Goal: Information Seeking & Learning: Check status

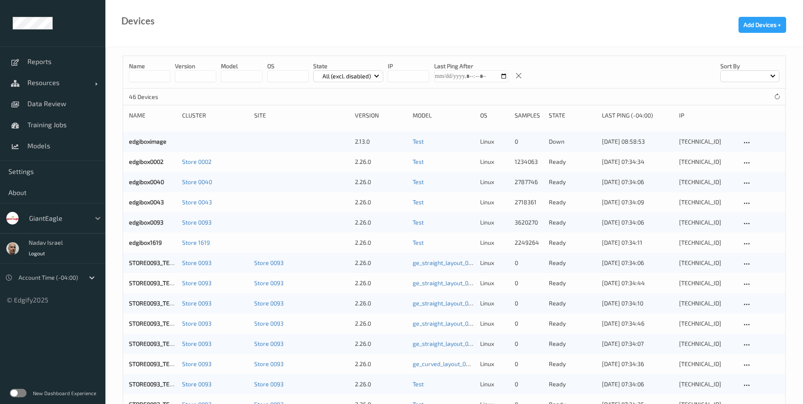
click at [97, 220] on icon at bounding box center [98, 218] width 8 height 8
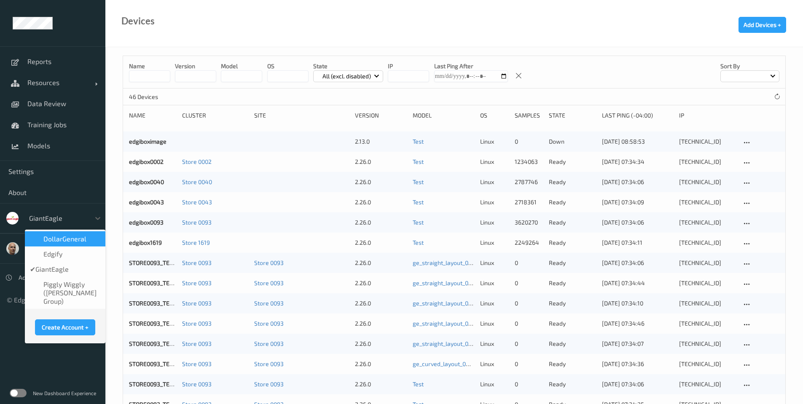
click at [80, 240] on span "DollarGeneral" at bounding box center [64, 239] width 43 height 8
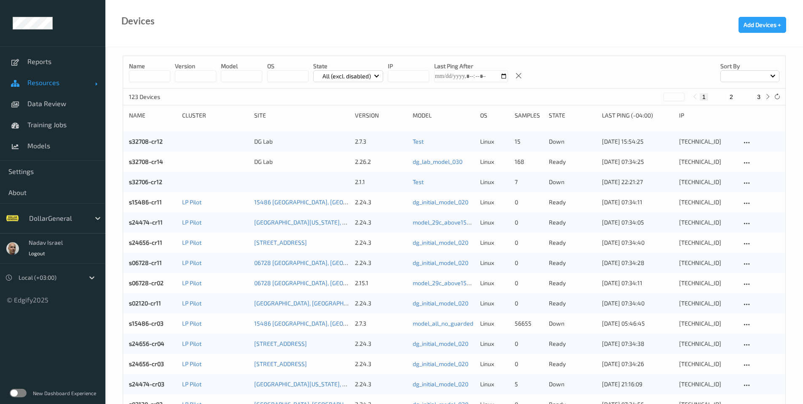
click at [45, 82] on span "Resources" at bounding box center [60, 82] width 67 height 8
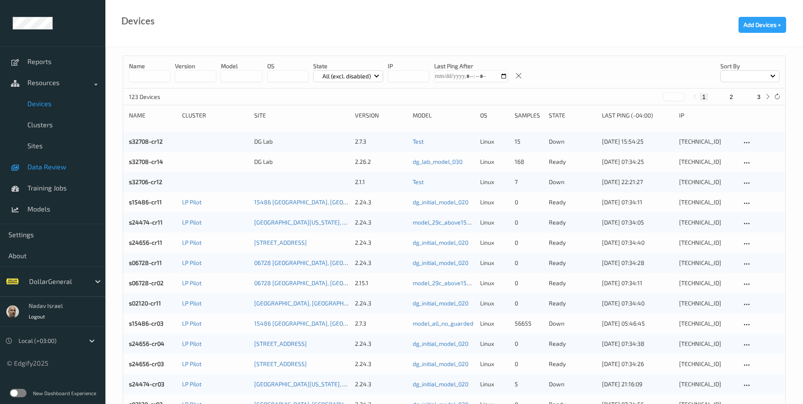
drag, startPoint x: 51, startPoint y: 170, endPoint x: 55, endPoint y: 164, distance: 6.7
click at [51, 170] on span "Data Review" at bounding box center [62, 167] width 70 height 8
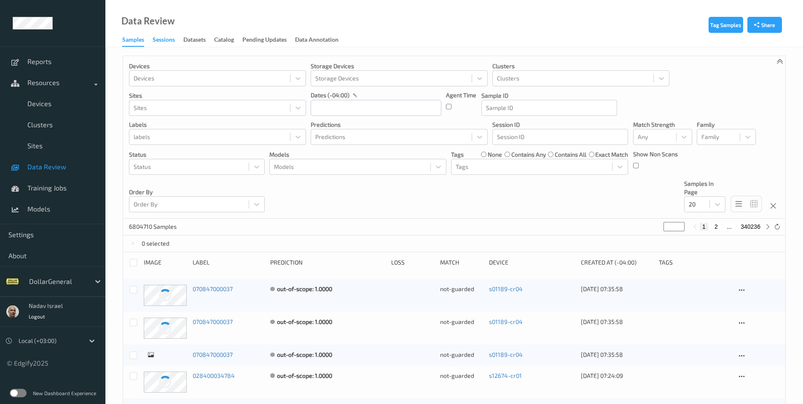
click at [164, 39] on div "Sessions" at bounding box center [164, 40] width 22 height 11
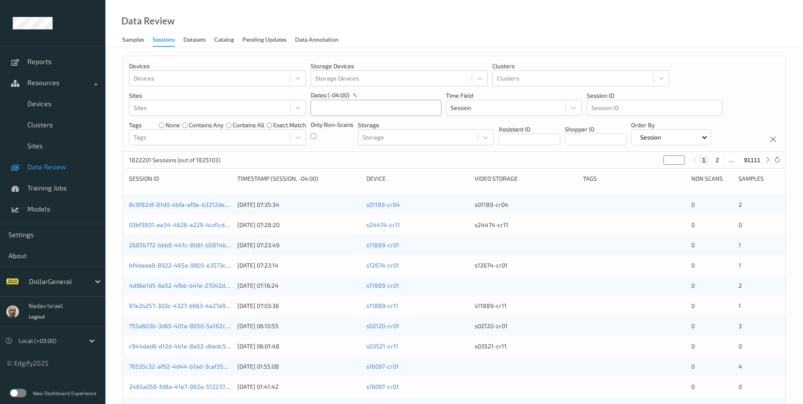
click at [329, 108] on input "text" at bounding box center [376, 108] width 131 height 16
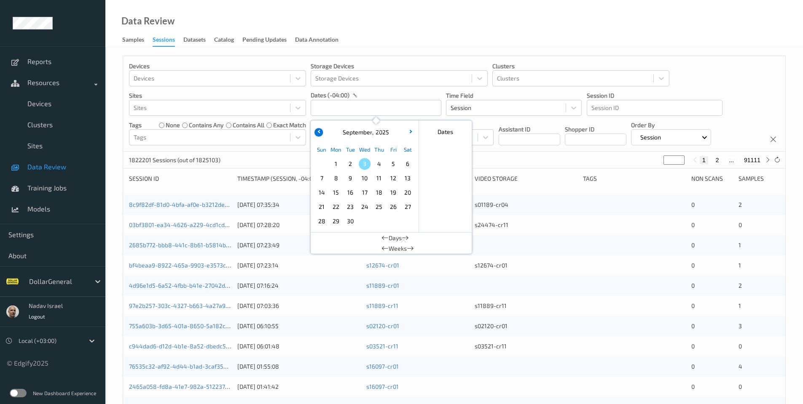
click at [320, 133] on icon "button" at bounding box center [318, 131] width 3 height 3
click at [412, 131] on button "button" at bounding box center [410, 132] width 8 height 8
click at [337, 190] on span "11" at bounding box center [336, 193] width 12 height 12
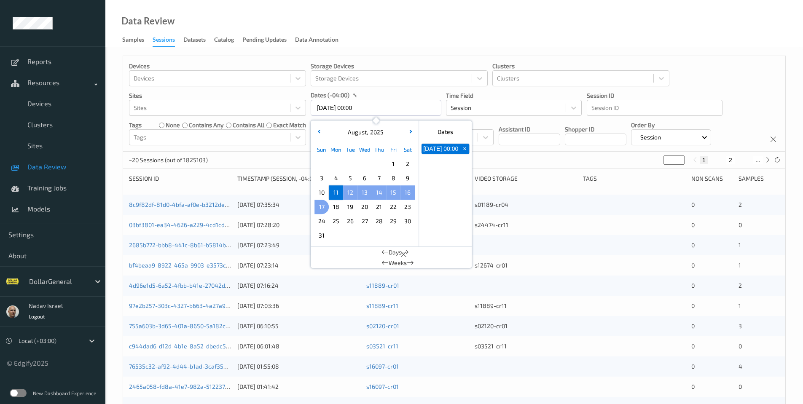
click at [321, 207] on span "17" at bounding box center [322, 207] width 12 height 12
type input "11/08/2025 00:00 -> 17/08/2025 23:59"
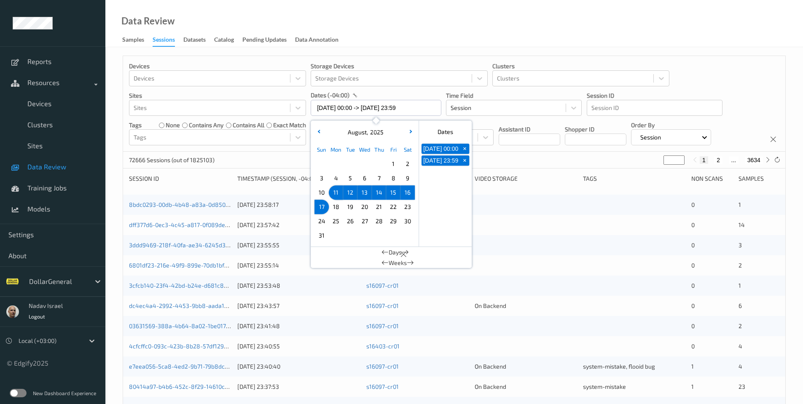
click at [393, 23] on div "Data Review Samples Sessions Datasets Catalog Pending Updates Data Annotation" at bounding box center [453, 23] width 697 height 47
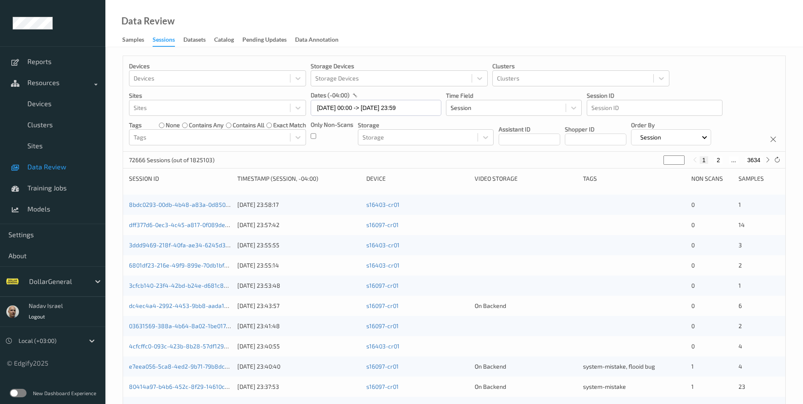
click at [21, 395] on label at bounding box center [18, 393] width 17 height 8
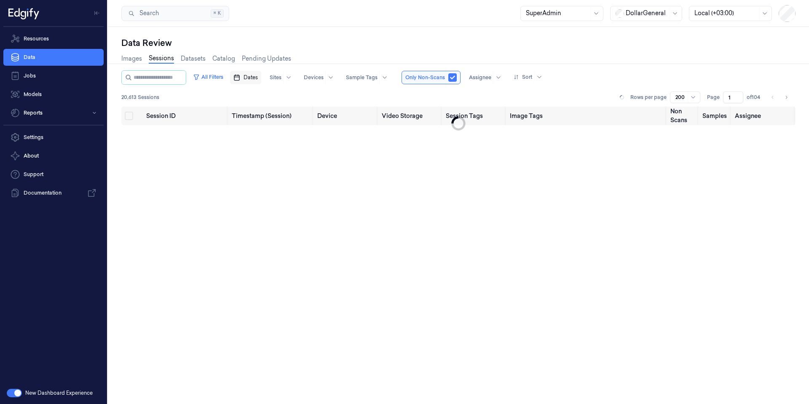
click at [258, 78] on span "Dates" at bounding box center [251, 78] width 14 height 8
click at [255, 97] on icon "Go to the Previous Month" at bounding box center [256, 97] width 2 height 3
click at [341, 99] on icon "Go to the Next Month" at bounding box center [338, 97] width 7 height 7
click at [273, 162] on button "11" at bounding box center [269, 161] width 13 height 13
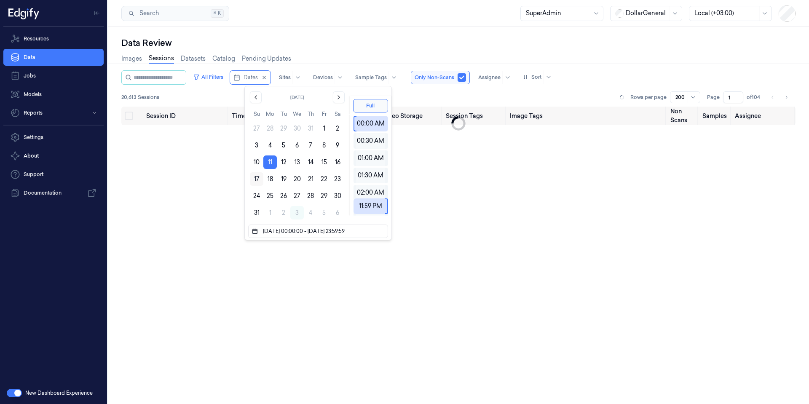
click at [257, 184] on button "17" at bounding box center [256, 178] width 13 height 13
type input "[DATE] 00:00:00 - [DATE] 23:59:59"
click at [377, 27] on div "Data Review Images Sessions Datasets Catalog Pending Updates All Filters Dates …" at bounding box center [458, 215] width 701 height 377
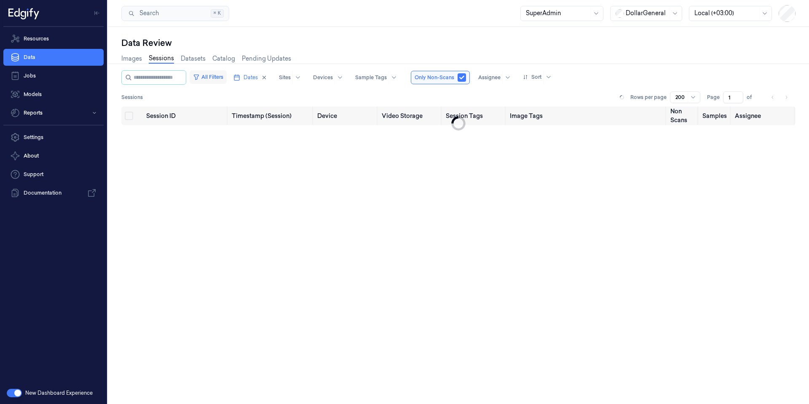
click at [225, 81] on button "All Filters" at bounding box center [208, 76] width 37 height 13
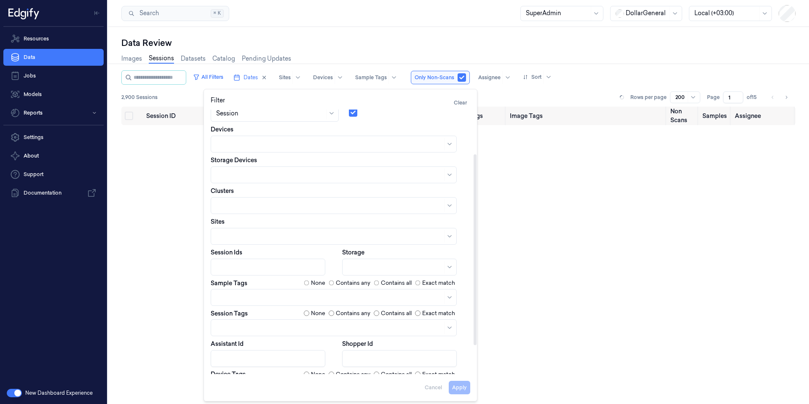
scroll to position [101, 0]
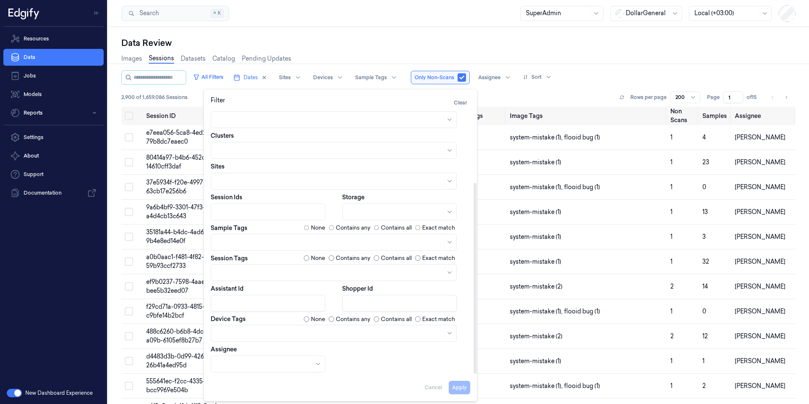
click at [253, 270] on div at bounding box center [329, 272] width 226 height 9
click at [264, 306] on div "scanned-for-non-scans" at bounding box center [250, 305] width 68 height 9
click at [466, 389] on button "Apply" at bounding box center [459, 387] width 21 height 13
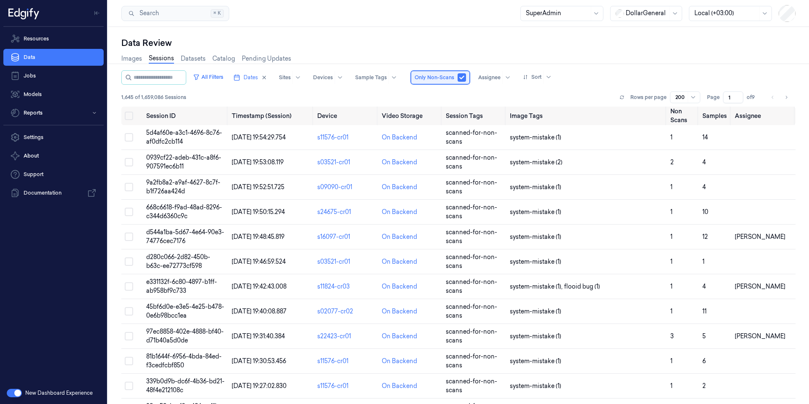
click at [470, 78] on div "Only Non-Scans" at bounding box center [440, 77] width 59 height 13
click at [466, 78] on button "button" at bounding box center [462, 77] width 8 height 8
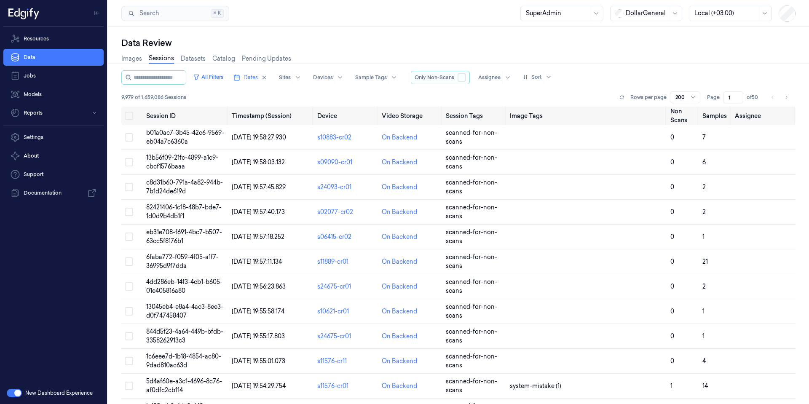
click at [466, 78] on button "button" at bounding box center [462, 77] width 8 height 8
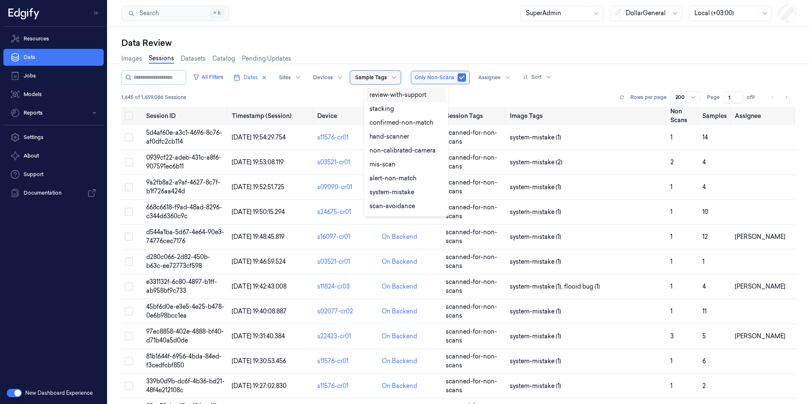
click at [378, 74] on div at bounding box center [371, 78] width 32 height 8
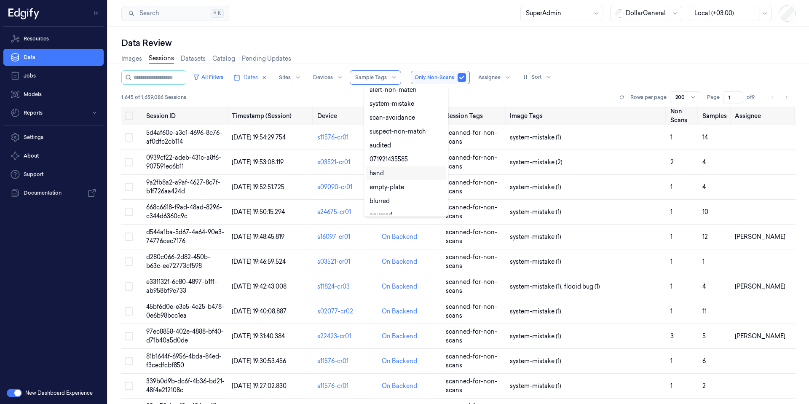
scroll to position [139, 0]
click at [418, 179] on div "confirmed-non-scan" at bounding box center [399, 178] width 59 height 9
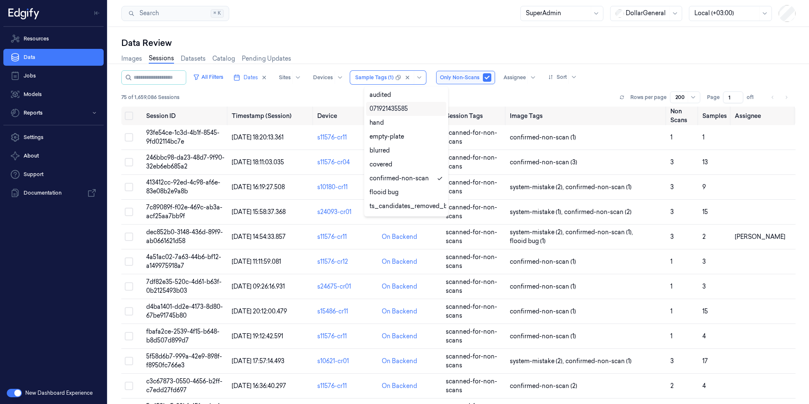
click at [365, 23] on div "Search Search... ⌘ K SuperAdmin DollarGeneral Local (+03:00)" at bounding box center [458, 13] width 701 height 27
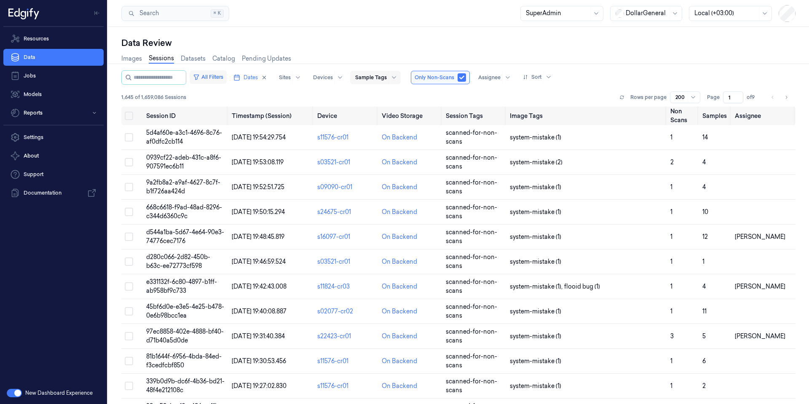
click at [227, 75] on button "All Filters" at bounding box center [208, 76] width 37 height 13
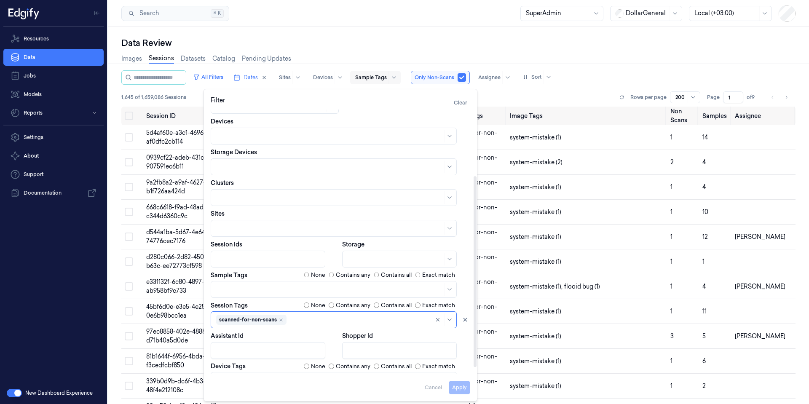
scroll to position [101, 0]
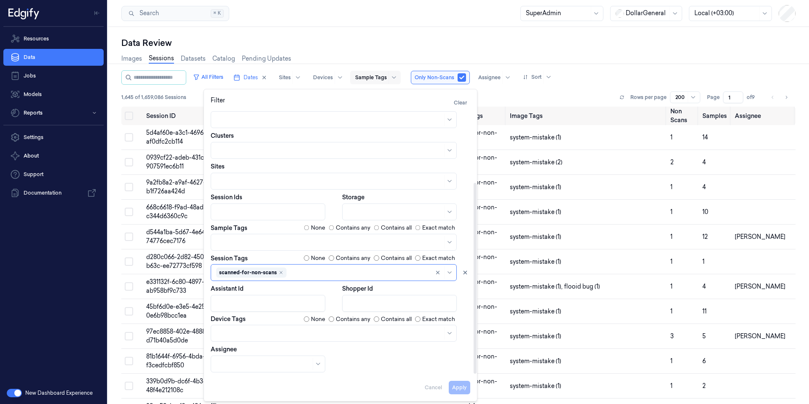
click at [256, 332] on div at bounding box center [329, 333] width 226 height 9
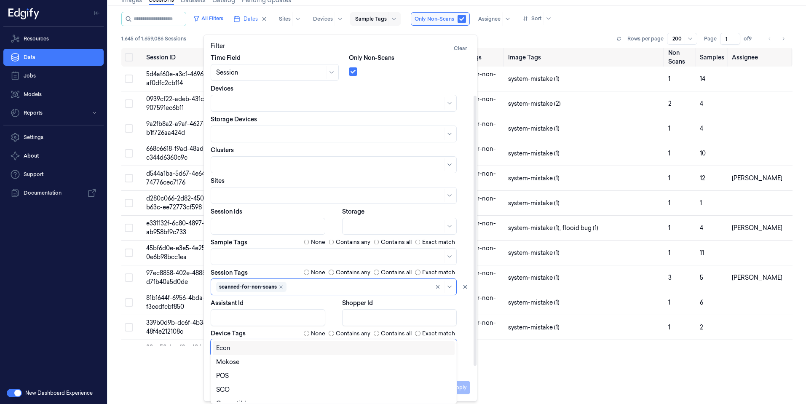
scroll to position [70, 0]
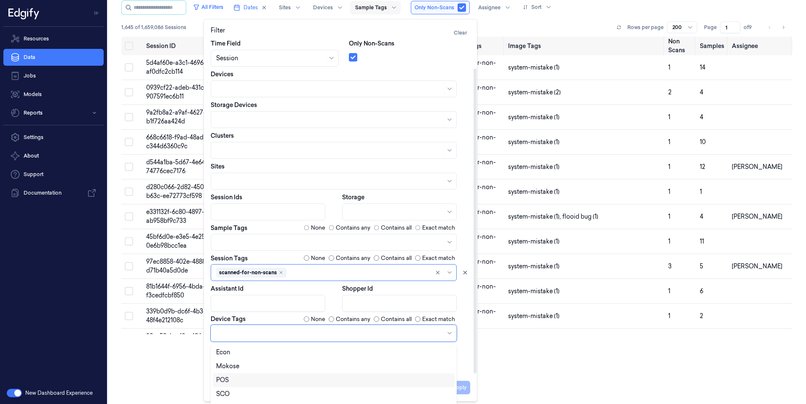
click at [246, 381] on div "POS" at bounding box center [333, 380] width 235 height 9
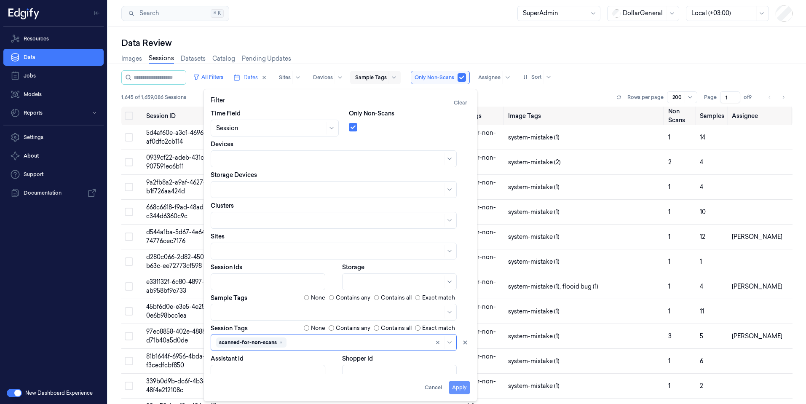
click at [466, 388] on button "Apply" at bounding box center [459, 387] width 21 height 13
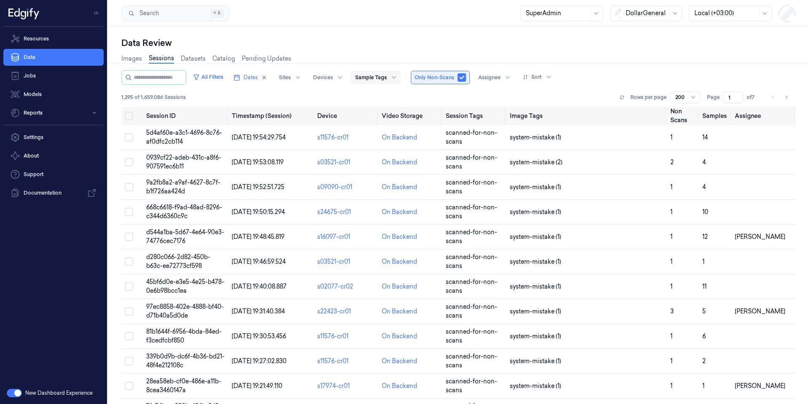
click at [466, 79] on button "button" at bounding box center [462, 77] width 8 height 8
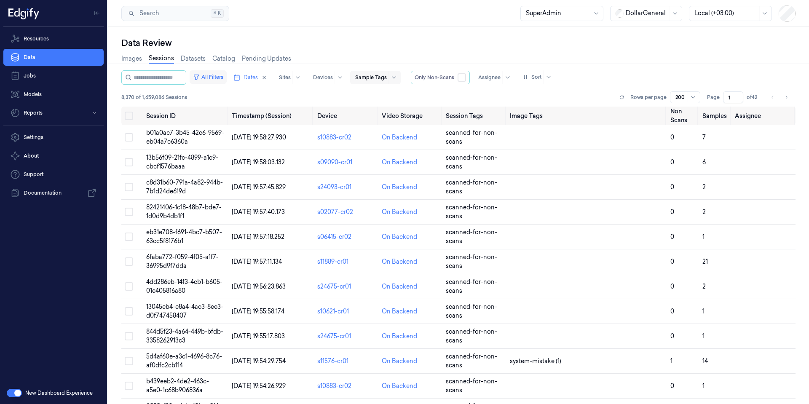
click at [227, 79] on button "All Filters" at bounding box center [208, 76] width 37 height 13
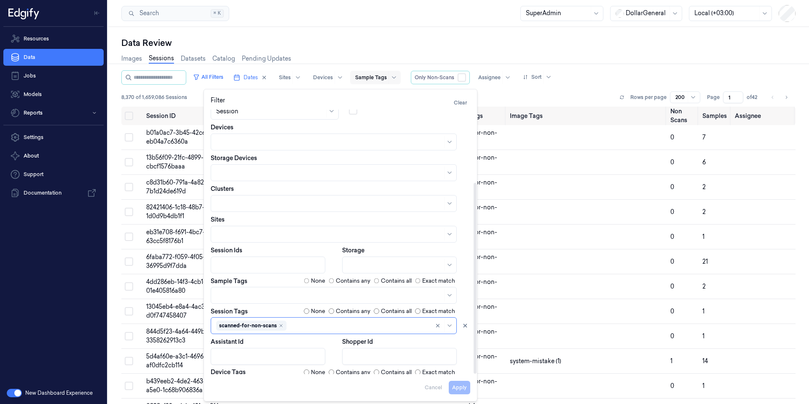
scroll to position [101, 0]
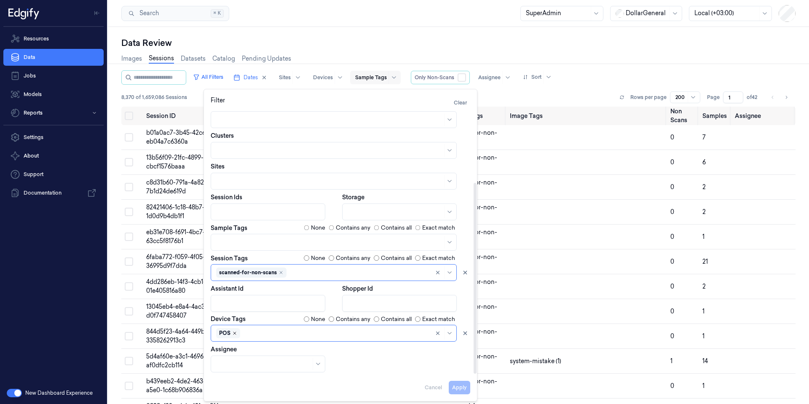
click at [234, 335] on icon "Remove ,POS" at bounding box center [234, 333] width 5 height 5
click at [460, 388] on button "Apply" at bounding box center [459, 387] width 21 height 13
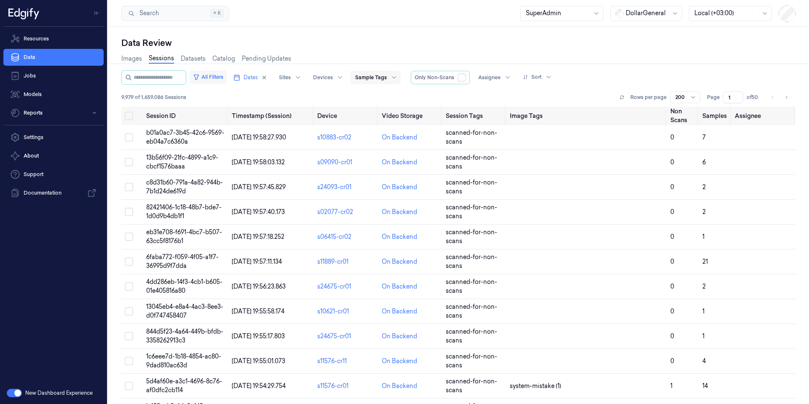
click at [220, 77] on button "All Filters" at bounding box center [208, 76] width 37 height 13
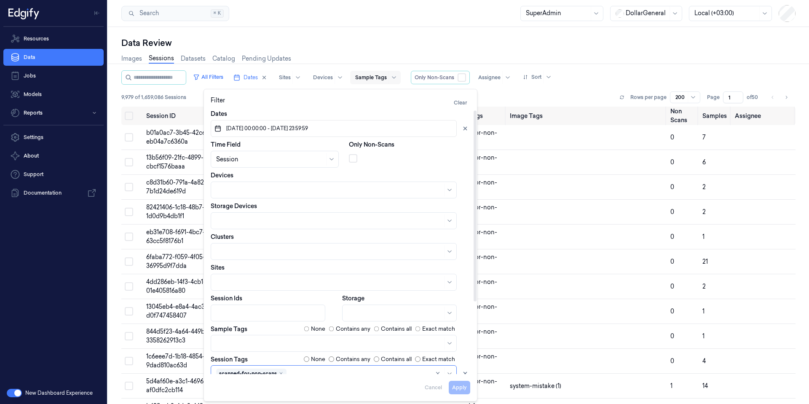
scroll to position [101, 0]
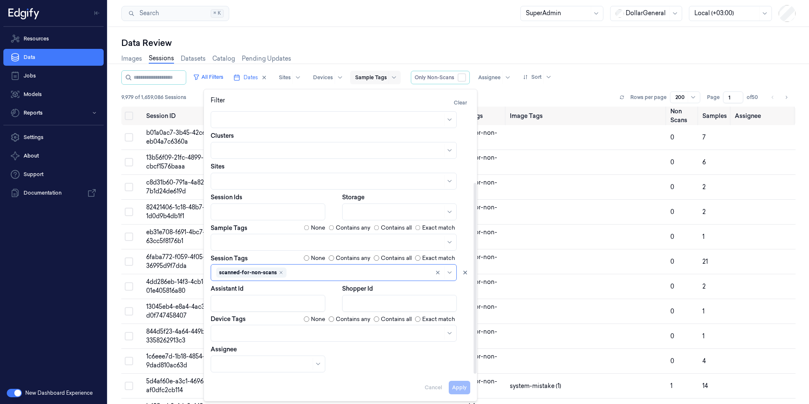
click at [248, 331] on div at bounding box center [329, 333] width 226 height 9
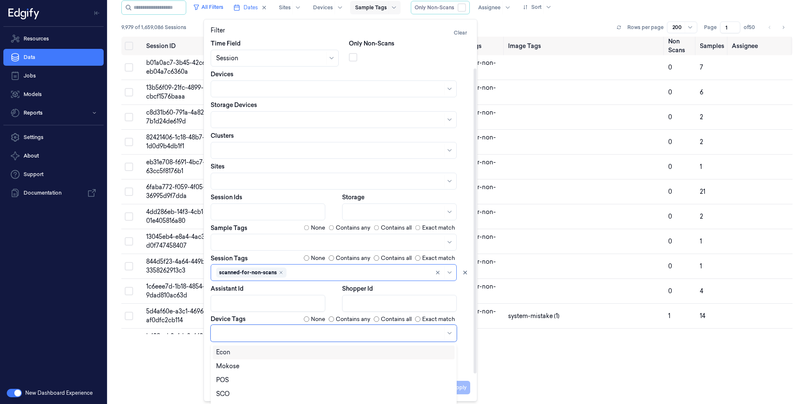
scroll to position [31, 0]
click at [238, 394] on div "SCO" at bounding box center [333, 394] width 235 height 9
click at [463, 388] on button "Apply" at bounding box center [459, 387] width 21 height 13
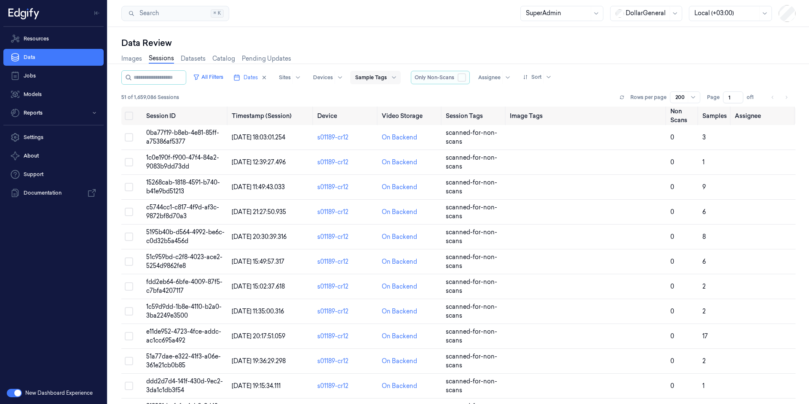
click at [466, 78] on button "button" at bounding box center [462, 77] width 8 height 8
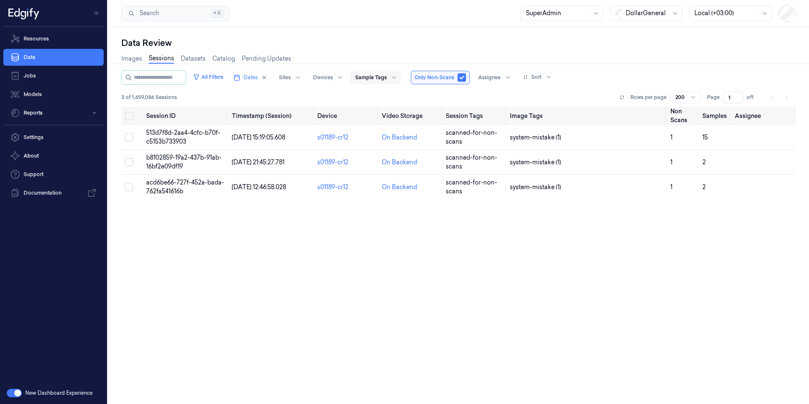
type button "true"
click at [227, 77] on button "All Filters" at bounding box center [208, 76] width 37 height 13
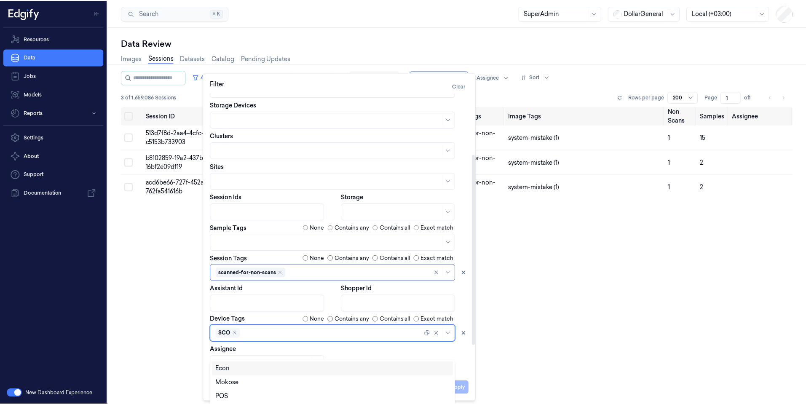
scroll to position [54, 0]
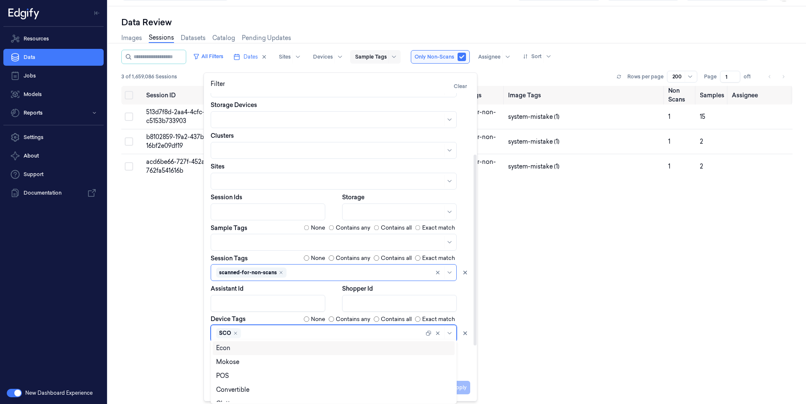
click at [240, 334] on div "SCO" at bounding box center [228, 333] width 25 height 10
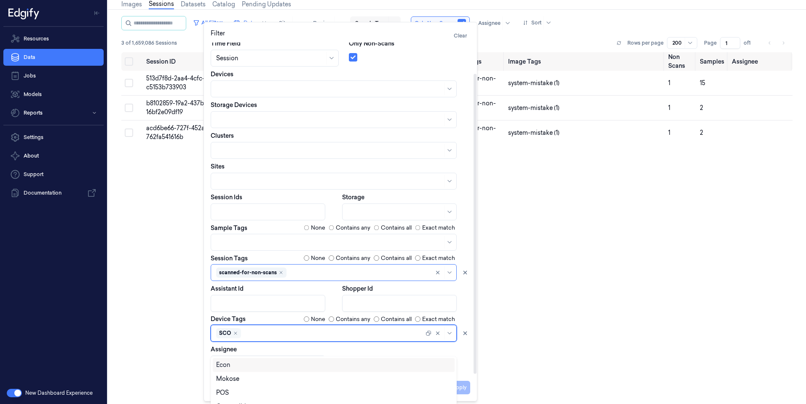
scroll to position [67, 0]
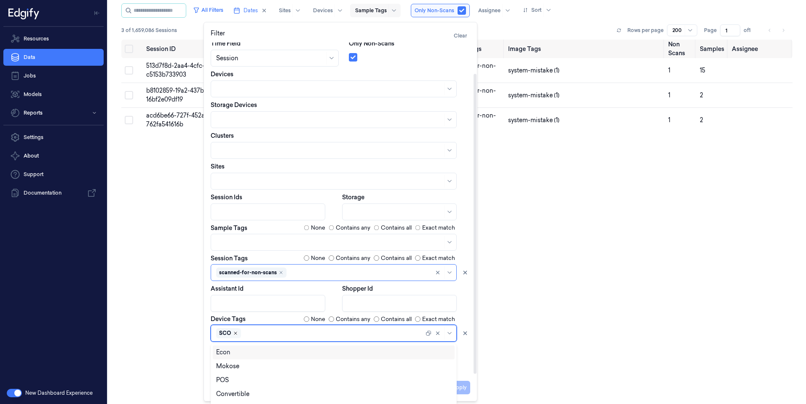
click at [235, 333] on icon "Remove ,SCO" at bounding box center [235, 333] width 5 height 5
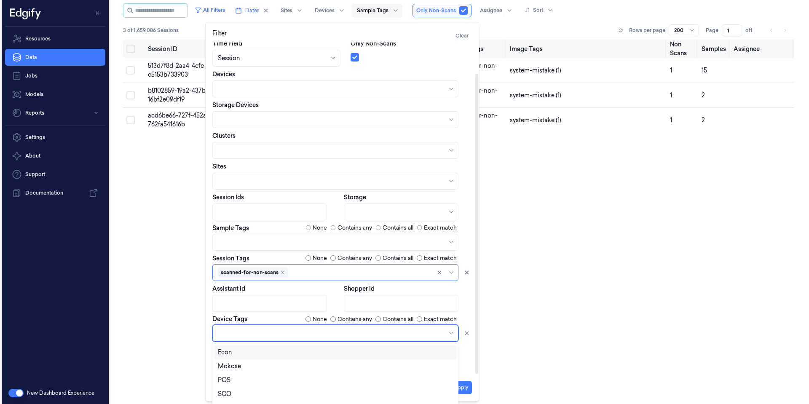
scroll to position [0, 0]
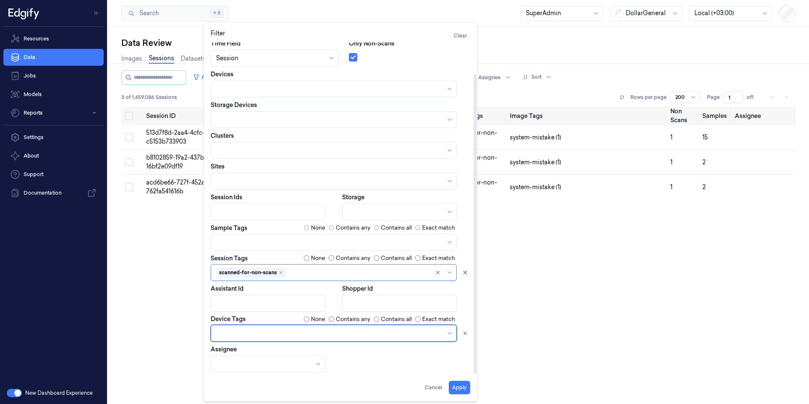
click at [236, 333] on div "Dates [DATE] 00:00:00 - [DATE] 23:59:59 Time Field Session Only Non-Scans Devic…" at bounding box center [341, 190] width 260 height 364
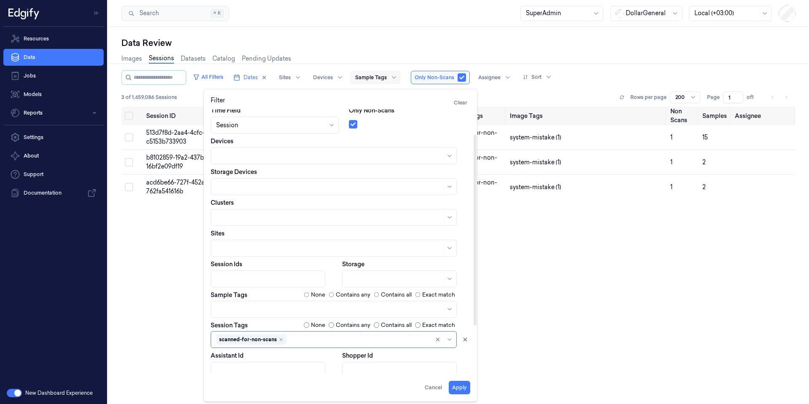
click at [321, 341] on div at bounding box center [359, 339] width 142 height 9
click at [301, 339] on div "scanned-for-non-scans" at bounding box center [334, 339] width 246 height 17
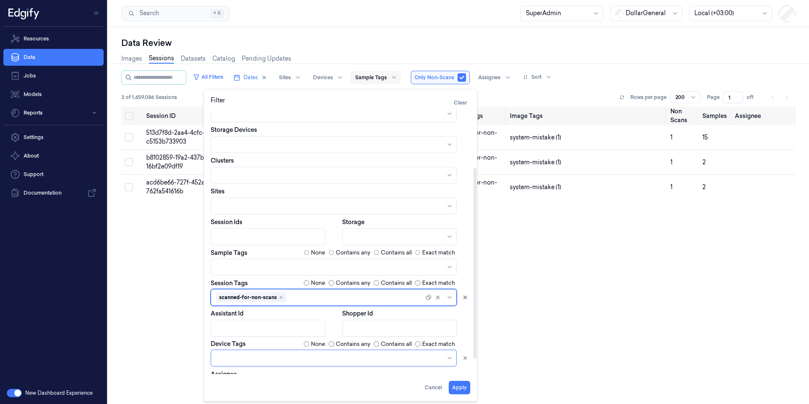
scroll to position [76, 0]
click at [261, 359] on body "Resources Data Jobs Models Reports Settings About Support Documentation New Das…" at bounding box center [404, 202] width 809 height 404
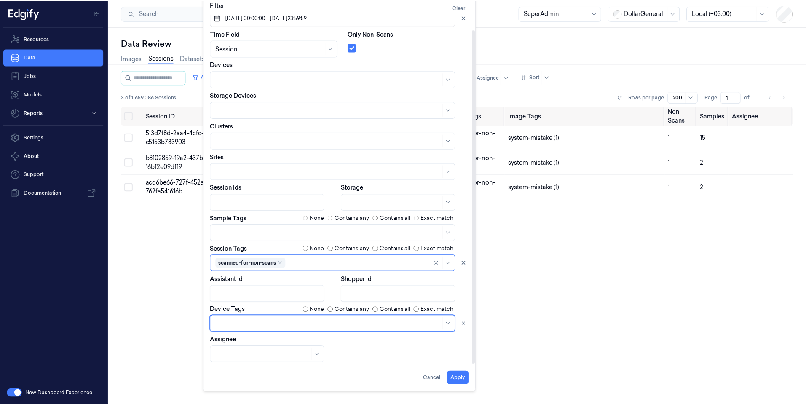
scroll to position [16, 0]
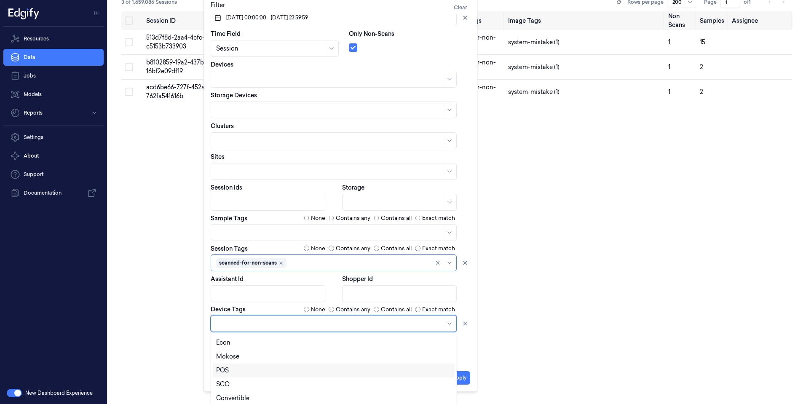
click at [250, 371] on div "POS" at bounding box center [333, 370] width 235 height 9
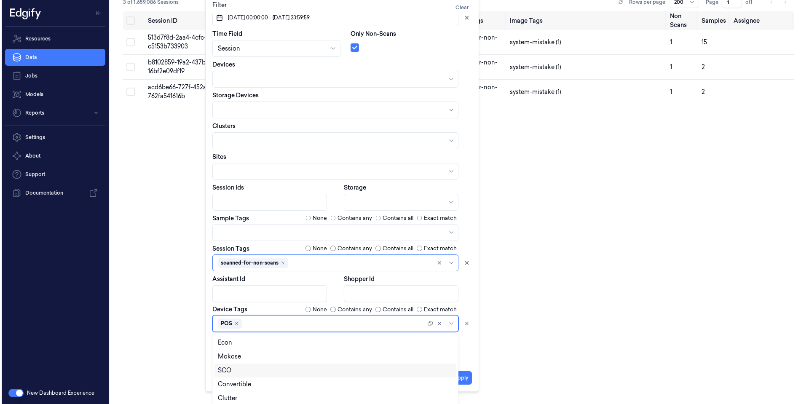
scroll to position [0, 0]
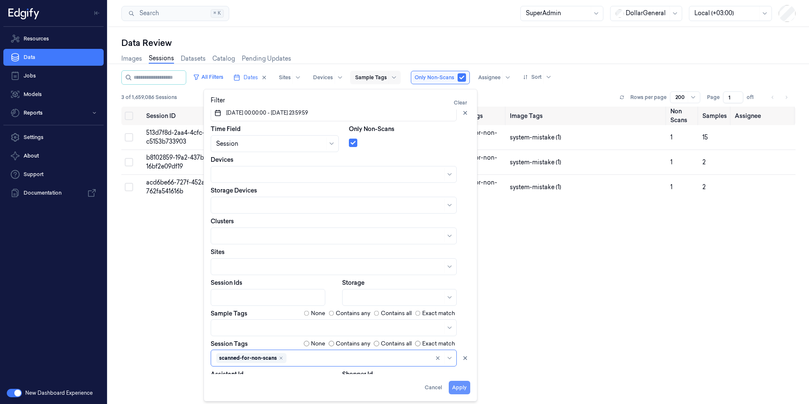
click at [456, 388] on button "Apply" at bounding box center [459, 387] width 21 height 13
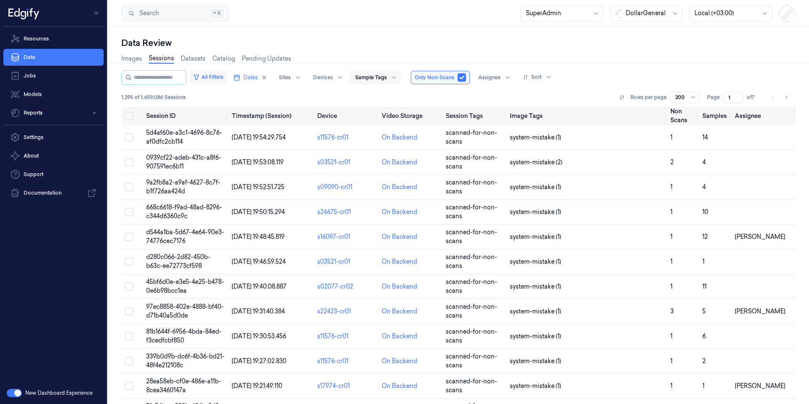
click at [220, 78] on button "All Filters" at bounding box center [208, 76] width 37 height 13
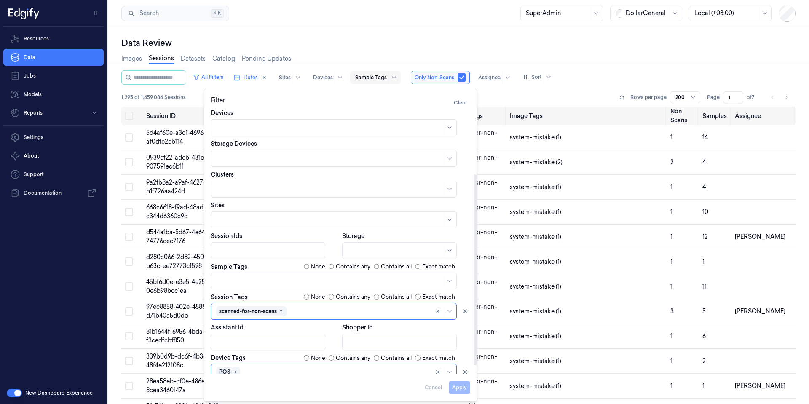
scroll to position [101, 0]
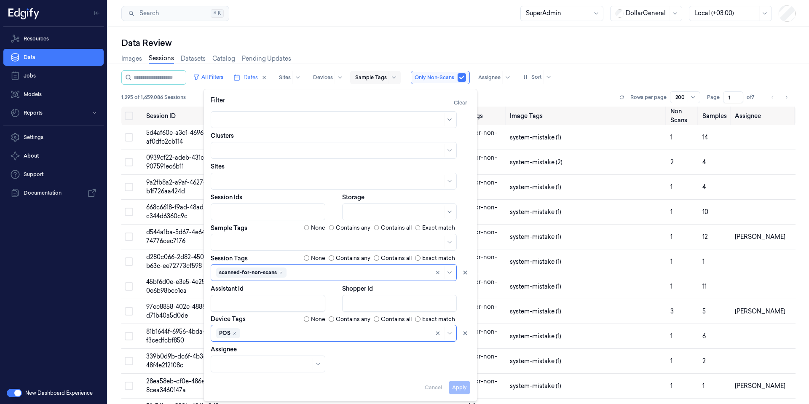
click at [299, 27] on div "Data Review Images Sessions Datasets Catalog Pending Updates All Filters Dates …" at bounding box center [458, 215] width 701 height 377
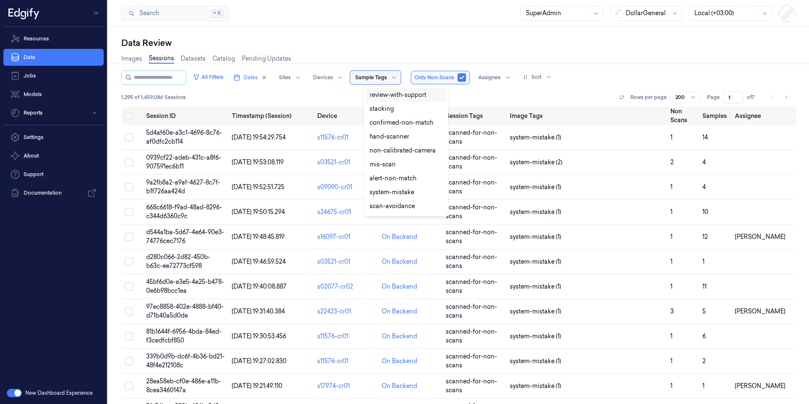
click at [387, 79] on div at bounding box center [371, 78] width 32 height 8
click at [415, 204] on div "confirmed-non-scan" at bounding box center [399, 203] width 59 height 9
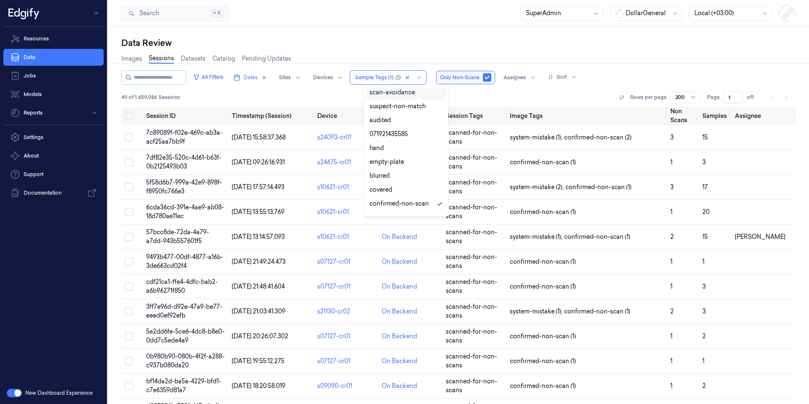
click at [327, 28] on div "Data Review Images Sessions Datasets Catalog Pending Updates All Filters Dates …" at bounding box center [458, 215] width 701 height 377
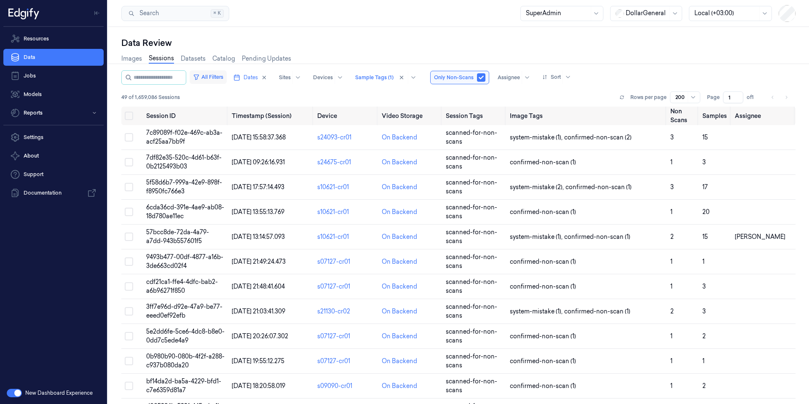
click at [227, 78] on button "All Filters" at bounding box center [208, 76] width 37 height 13
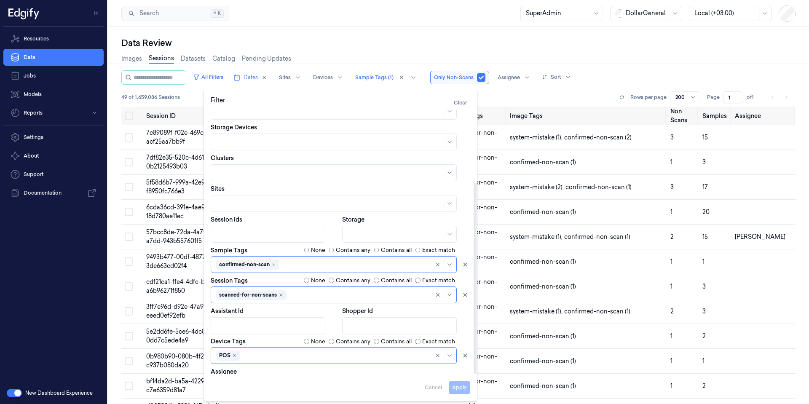
scroll to position [101, 0]
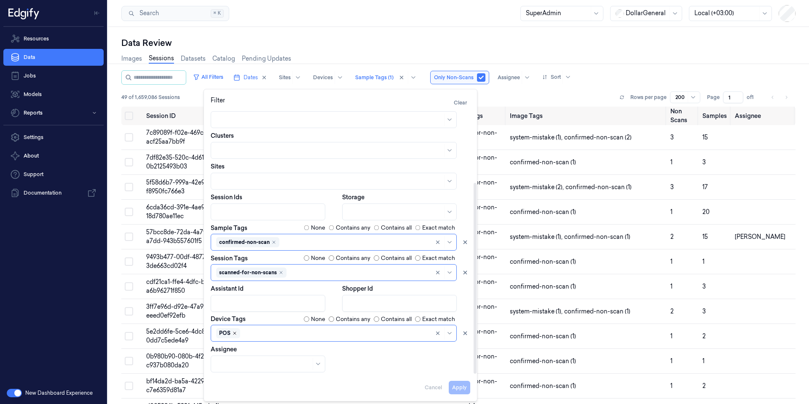
click at [233, 334] on icon "Remove ,POS" at bounding box center [234, 333] width 5 height 5
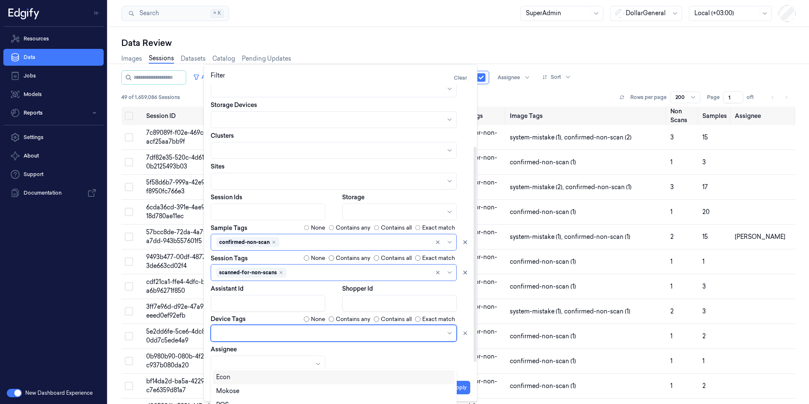
click at [233, 333] on div at bounding box center [329, 333] width 226 height 9
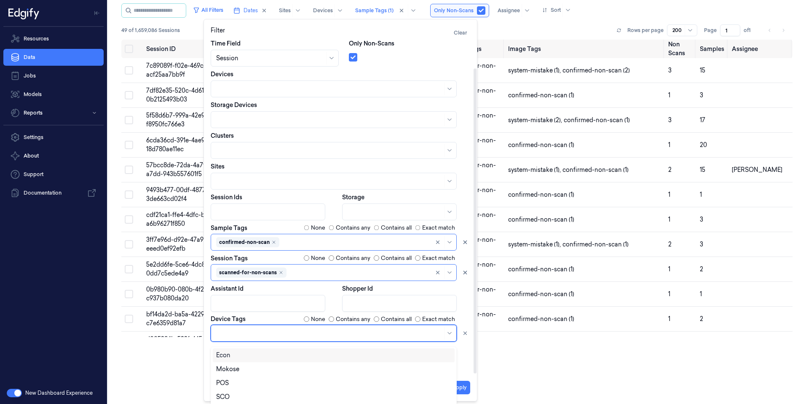
scroll to position [31, 0]
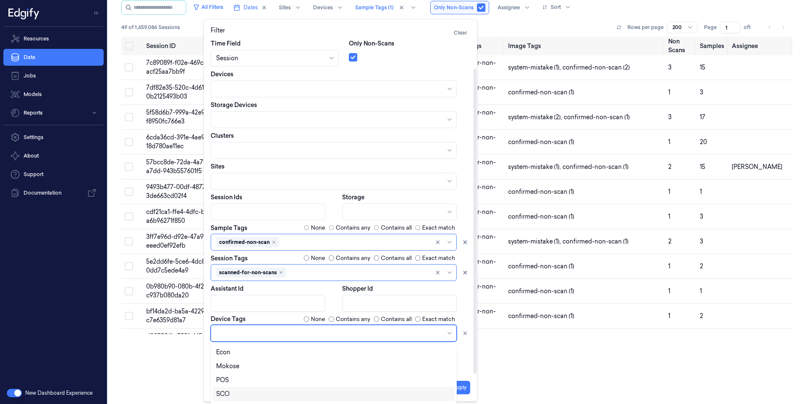
click at [227, 393] on div "SCO" at bounding box center [222, 394] width 13 height 9
click at [459, 387] on button "Apply" at bounding box center [459, 387] width 21 height 13
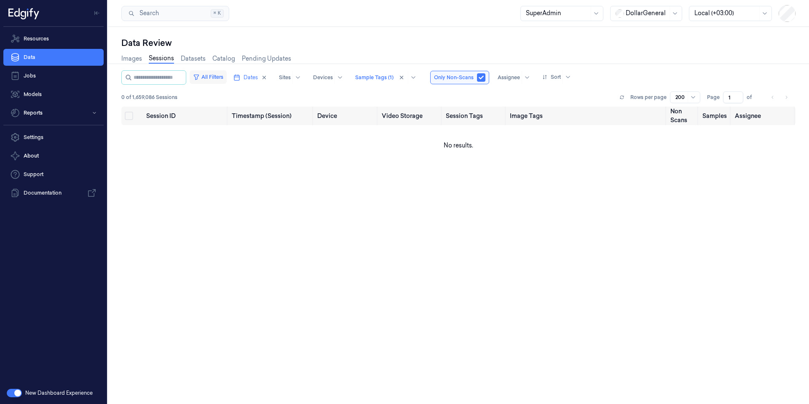
click at [226, 73] on button "All Filters" at bounding box center [208, 76] width 37 height 13
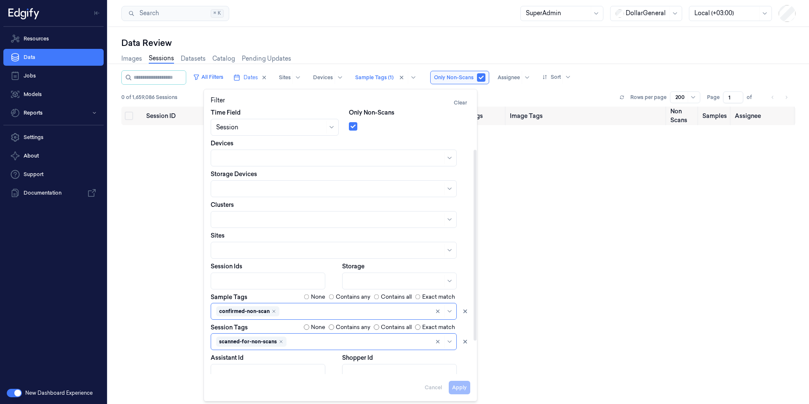
scroll to position [88, 0]
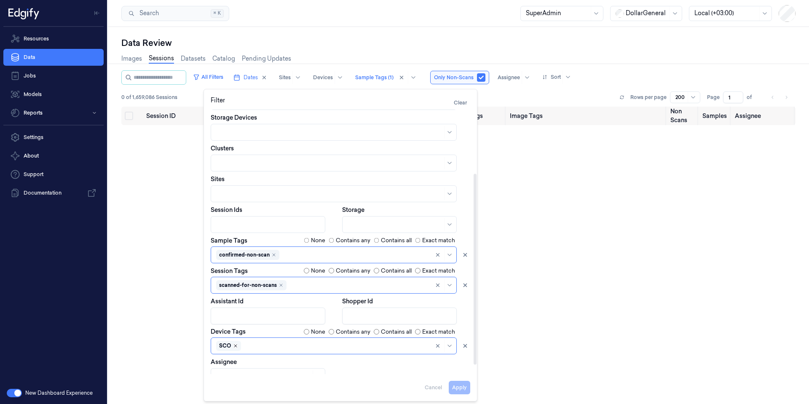
click at [235, 347] on icon "Remove ,SCO" at bounding box center [235, 345] width 5 height 5
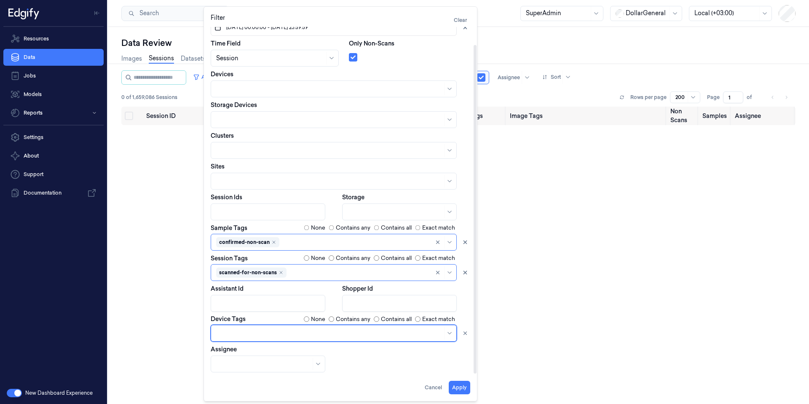
click at [235, 347] on body "Resources Data Jobs Models Reports Settings About Support Documentation New Das…" at bounding box center [404, 202] width 809 height 404
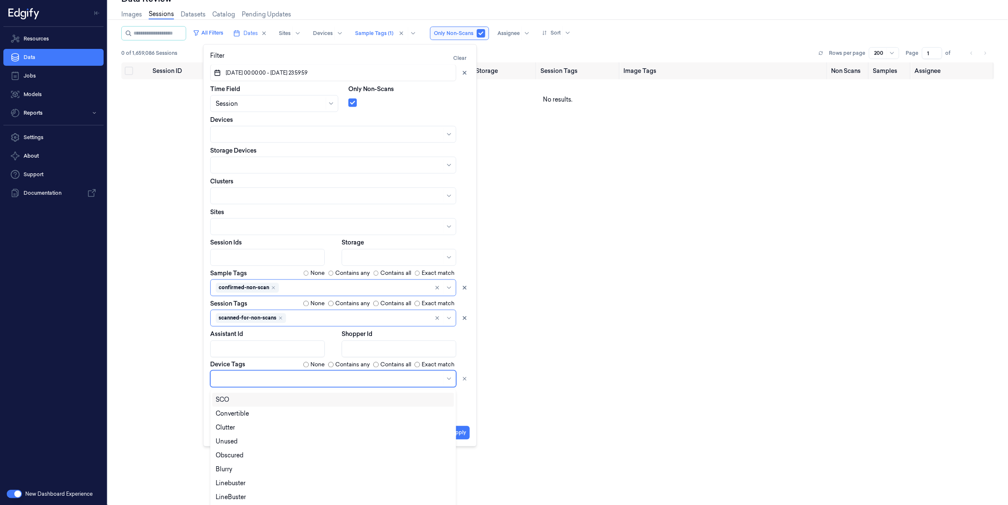
scroll to position [0, 0]
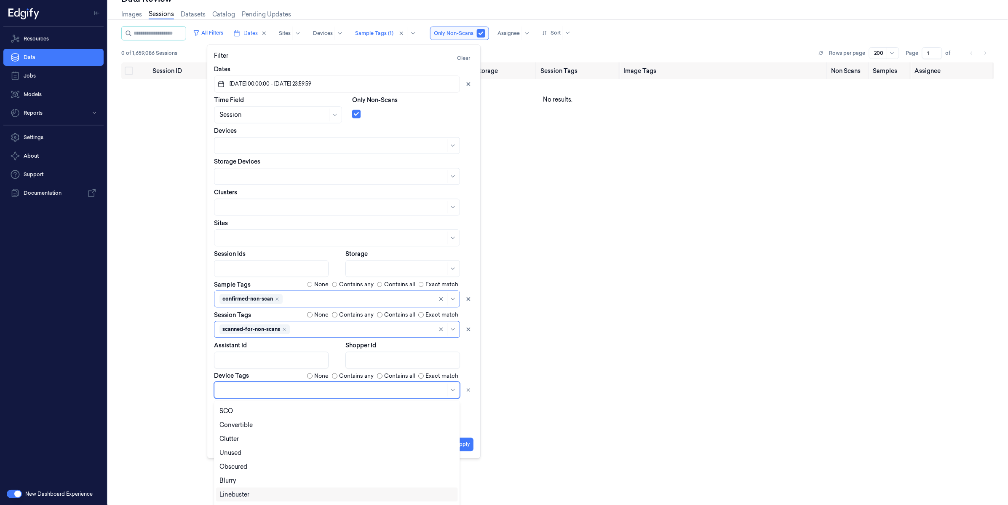
click at [293, 404] on div "Linebuster" at bounding box center [337, 494] width 235 height 9
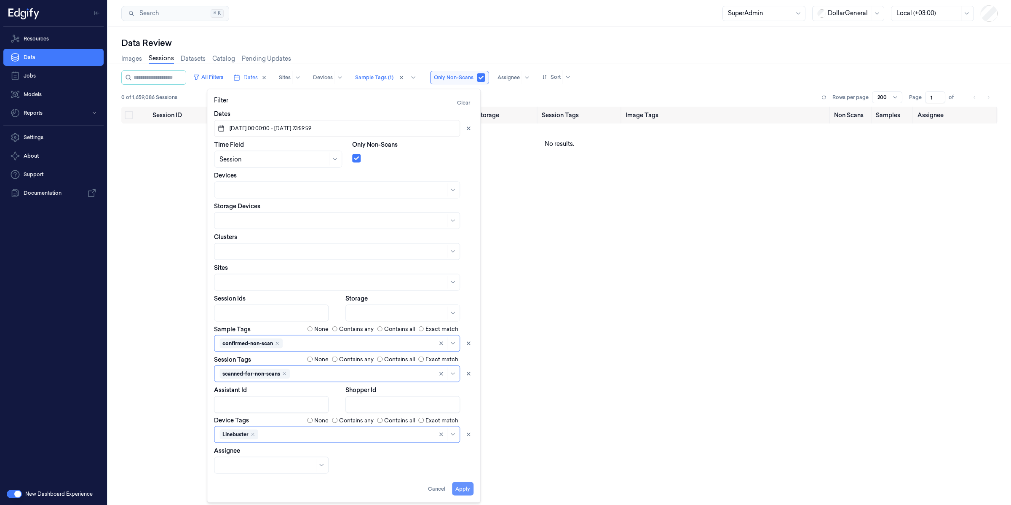
click at [466, 404] on div "Filter Clear Dates [DATE] 00:00:00 - [DATE] 23:59:59 Time Field Session Only No…" at bounding box center [344, 295] width 260 height 399
click at [466, 404] on button "Apply" at bounding box center [462, 488] width 21 height 13
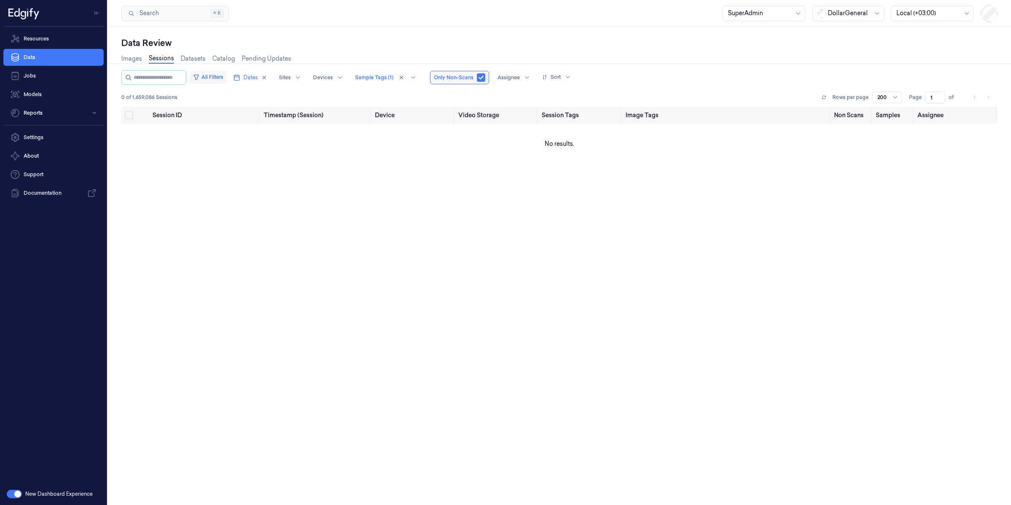
click at [223, 77] on button "All Filters" at bounding box center [208, 76] width 37 height 13
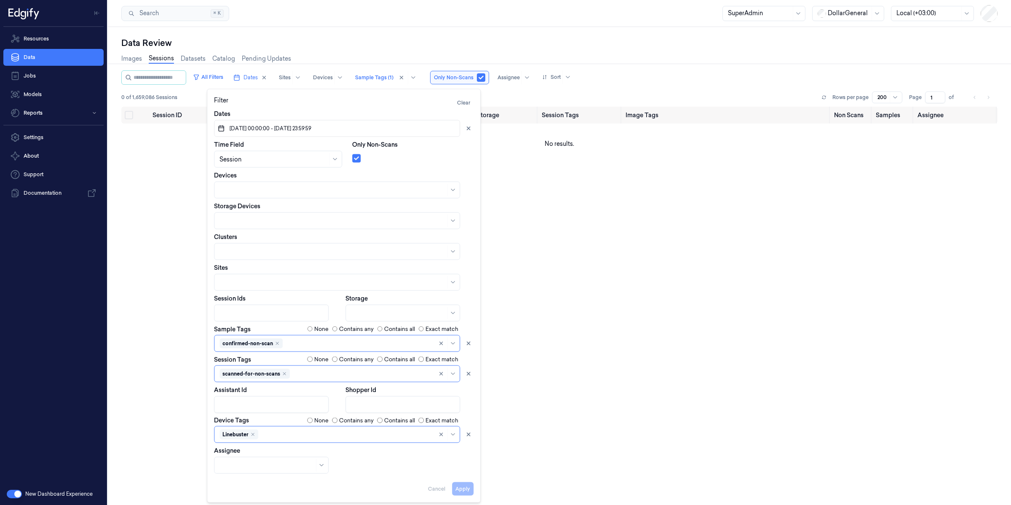
click at [252, 404] on div "Remove ,Linebuster" at bounding box center [252, 434] width 5 height 5
type input "[PERSON_NAME]"
click at [256, 404] on div "LineBuster" at bounding box center [337, 467] width 235 height 9
click at [466, 404] on button "Apply" at bounding box center [462, 488] width 21 height 13
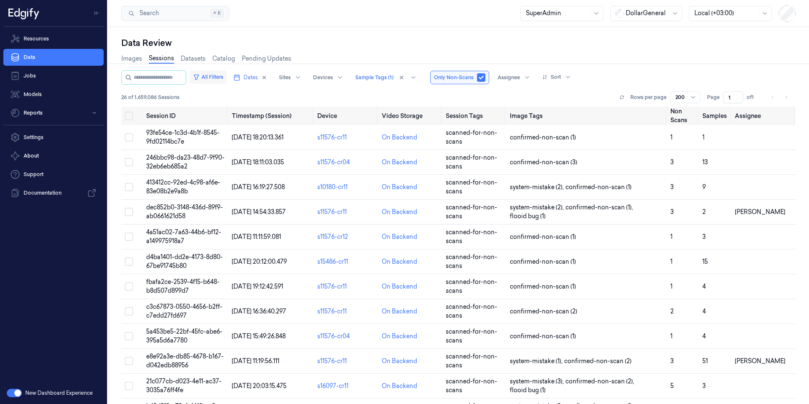
click at [224, 78] on button "All Filters" at bounding box center [208, 76] width 37 height 13
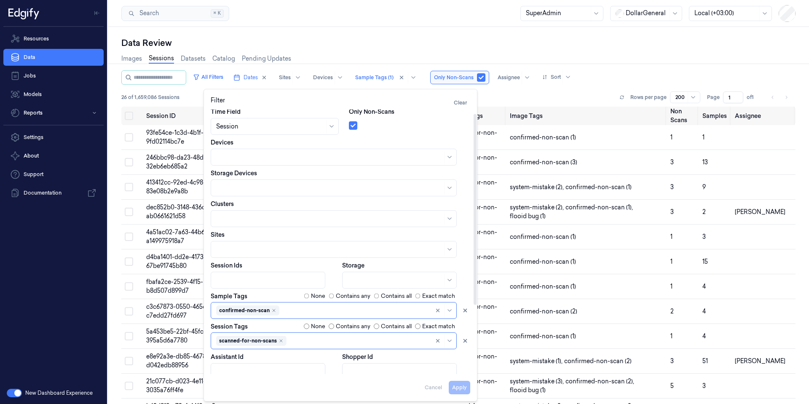
scroll to position [101, 0]
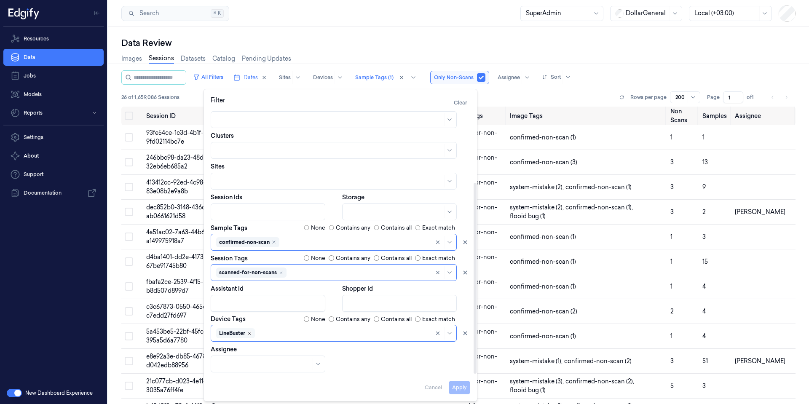
click at [249, 334] on icon "Remove ,LineBuster" at bounding box center [249, 333] width 5 height 5
click at [461, 385] on button "Apply" at bounding box center [459, 387] width 21 height 13
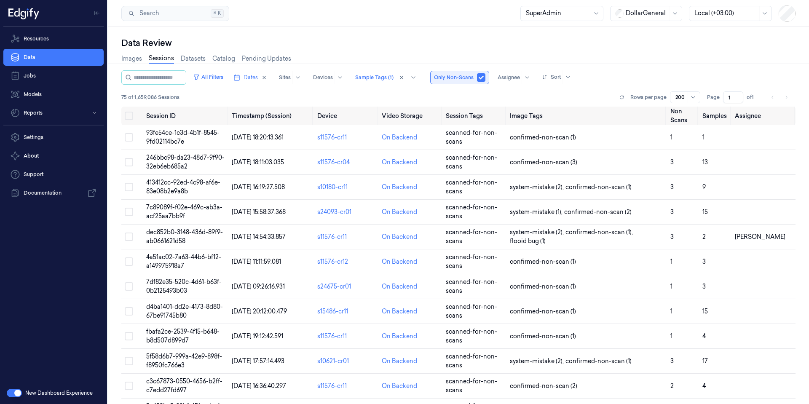
click at [485, 78] on button "button" at bounding box center [481, 77] width 8 height 8
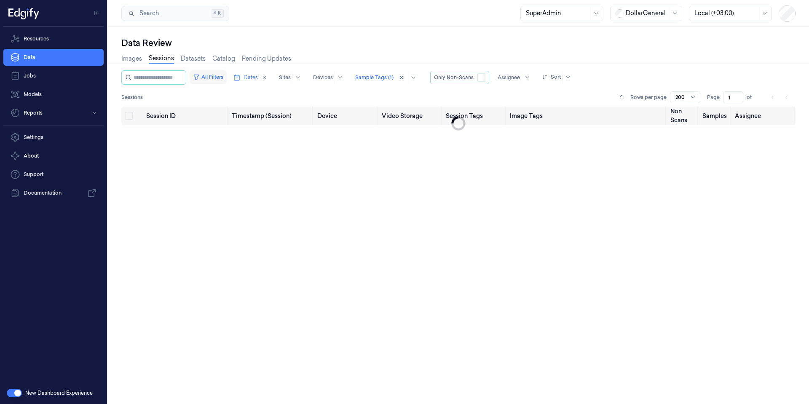
click at [214, 76] on button "All Filters" at bounding box center [208, 76] width 37 height 13
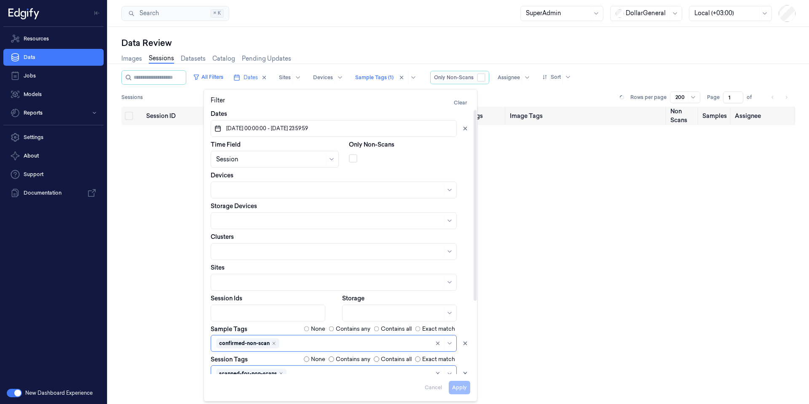
scroll to position [101, 0]
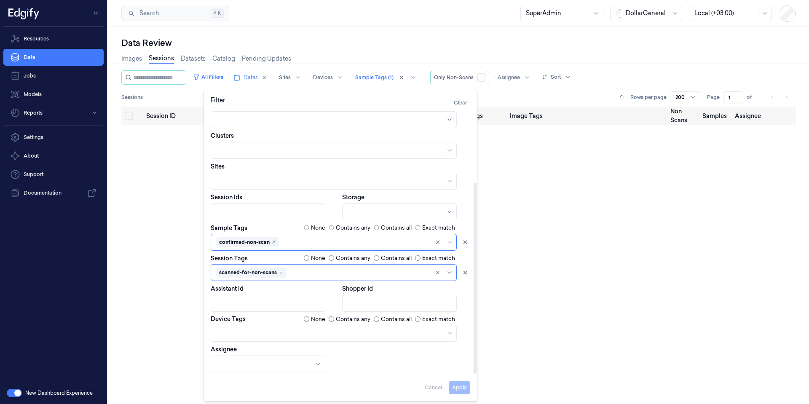
click at [248, 336] on div at bounding box center [329, 333] width 226 height 9
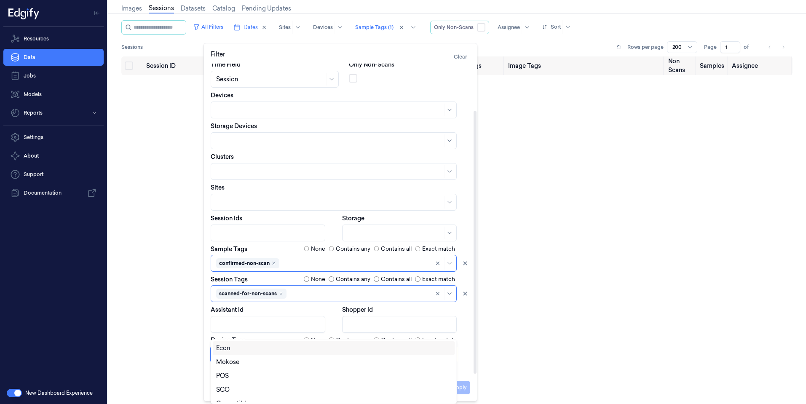
scroll to position [31, 0]
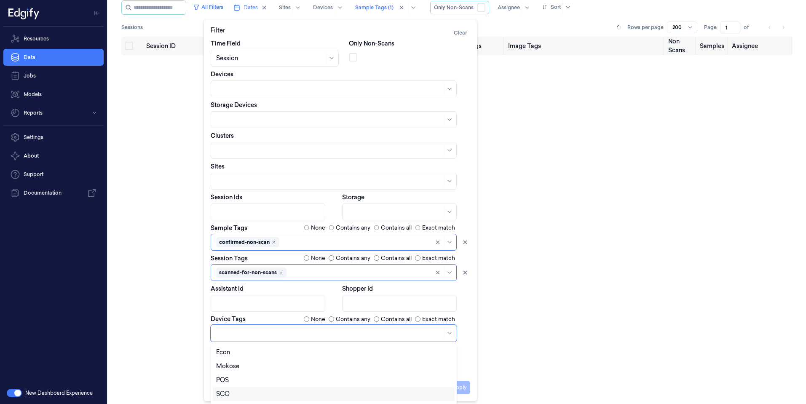
click at [236, 394] on div "SCO" at bounding box center [333, 394] width 235 height 9
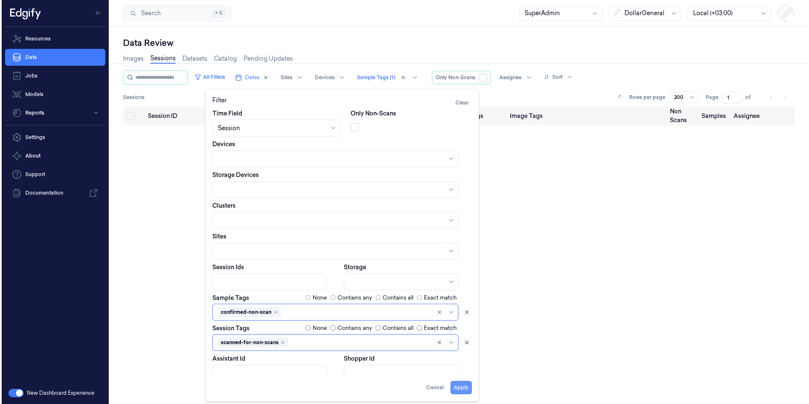
scroll to position [0, 0]
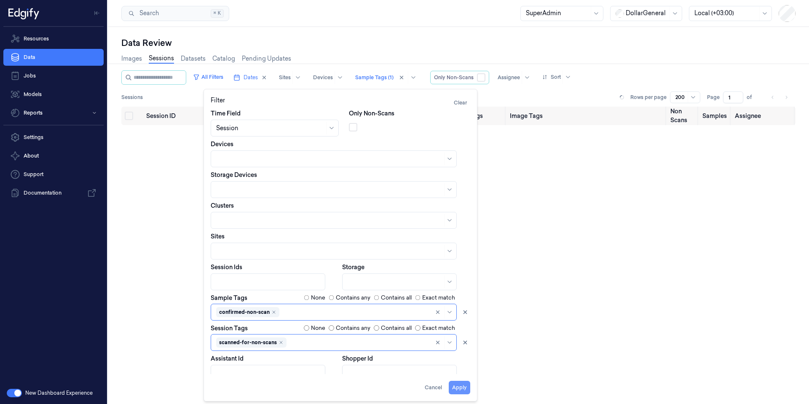
click at [459, 389] on button "Apply" at bounding box center [459, 387] width 21 height 13
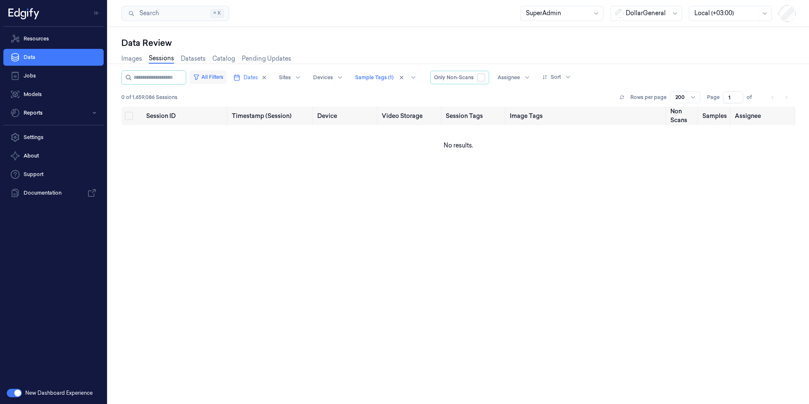
click at [227, 74] on button "All Filters" at bounding box center [208, 76] width 37 height 13
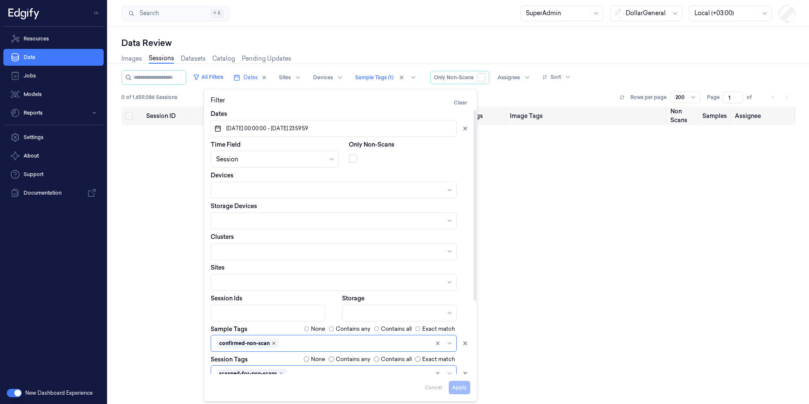
click at [274, 345] on icon "Remove ,confirmed-non-scan" at bounding box center [273, 343] width 5 height 5
click at [459, 385] on button "Apply" at bounding box center [459, 387] width 21 height 13
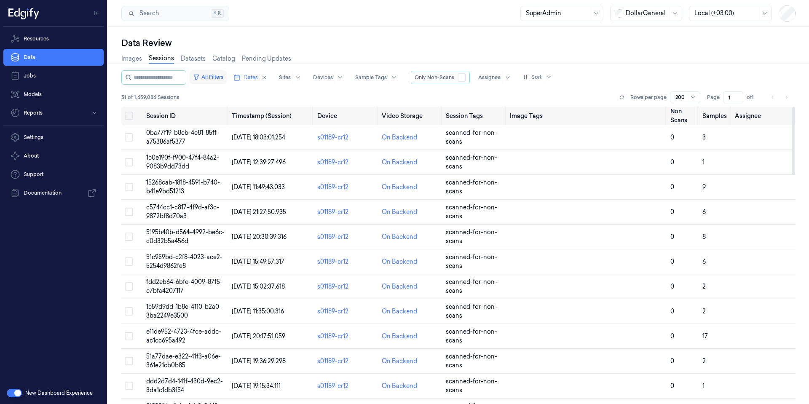
click at [225, 76] on button "All Filters" at bounding box center [208, 76] width 37 height 13
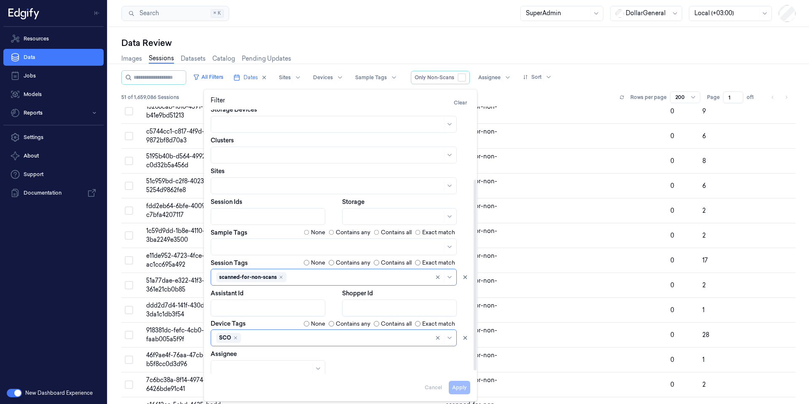
scroll to position [101, 0]
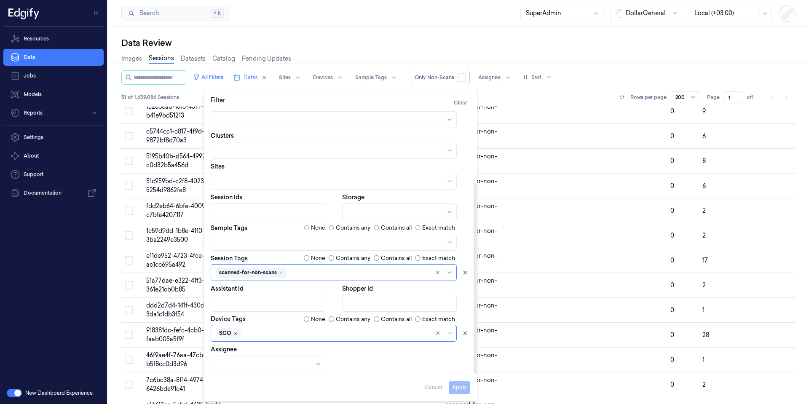
click at [235, 334] on icon "Remove ,SCO" at bounding box center [235, 333] width 3 height 3
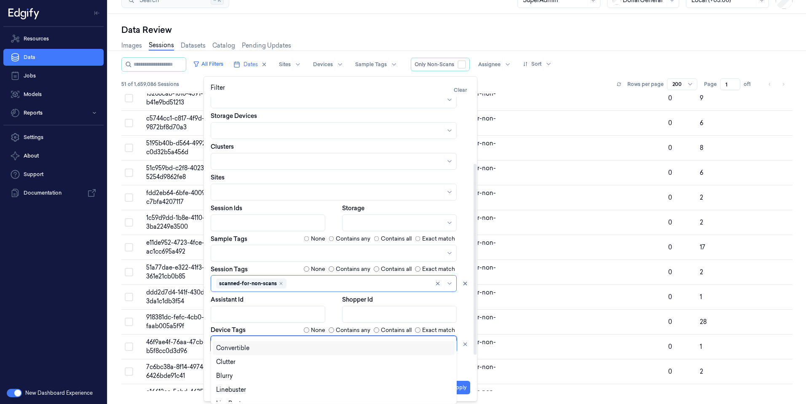
scroll to position [74, 0]
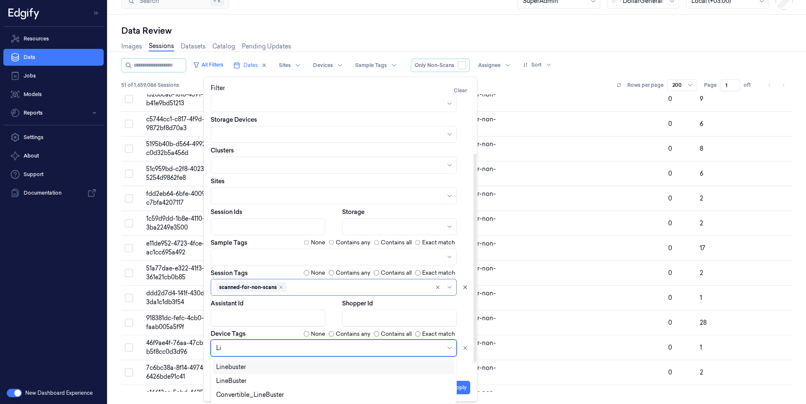
type input "[PERSON_NAME]"
click at [246, 378] on div "LineBuster" at bounding box center [333, 381] width 235 height 9
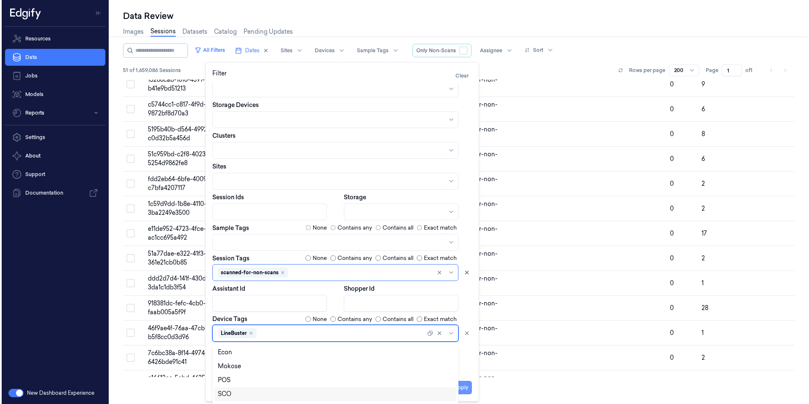
scroll to position [0, 0]
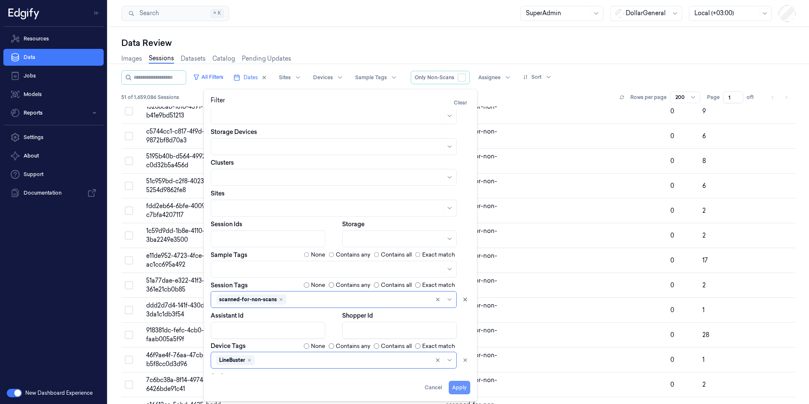
click at [457, 384] on button "Apply" at bounding box center [459, 387] width 21 height 13
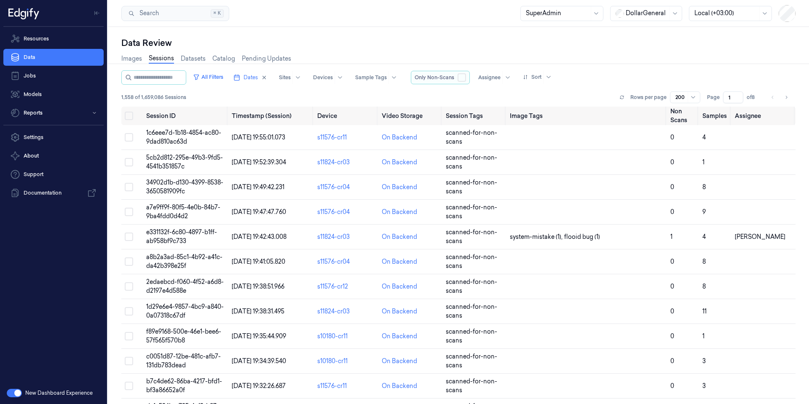
click at [466, 79] on button "true" at bounding box center [462, 77] width 8 height 8
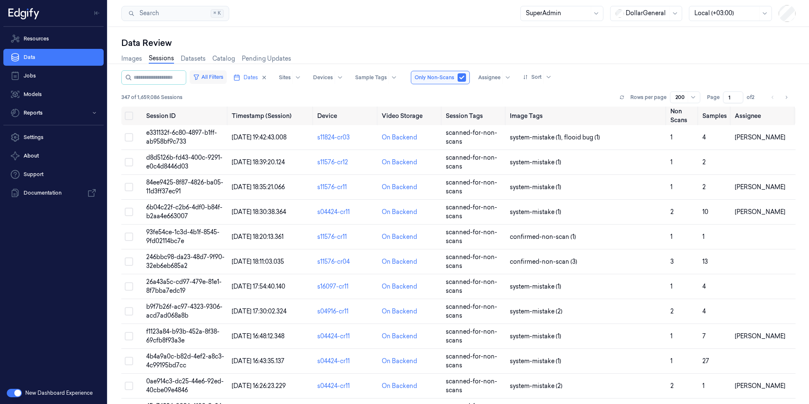
click at [227, 74] on button "All Filters" at bounding box center [208, 76] width 37 height 13
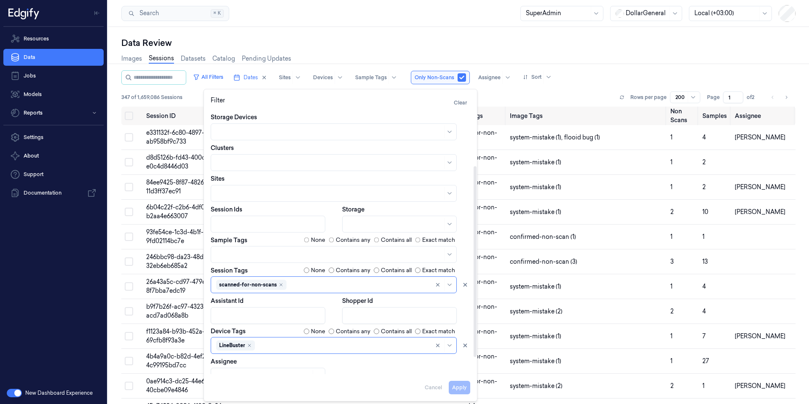
scroll to position [101, 0]
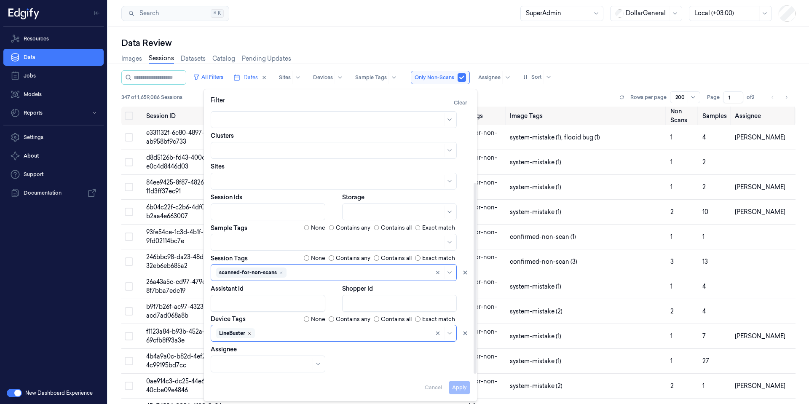
click at [250, 335] on icon "Remove ,LineBuster" at bounding box center [249, 333] width 5 height 5
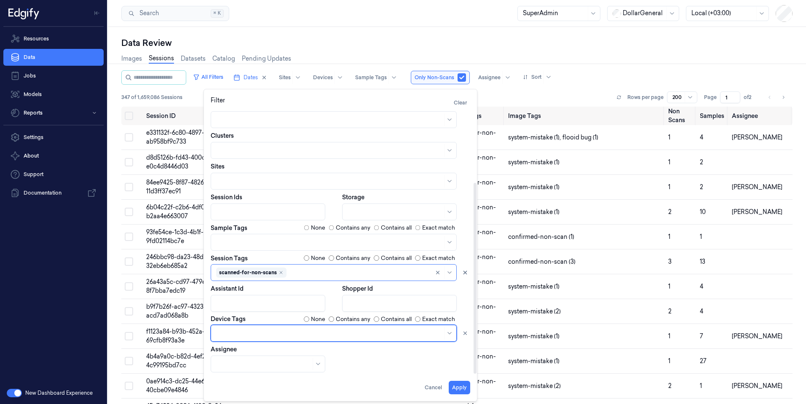
click at [249, 335] on div at bounding box center [329, 333] width 226 height 9
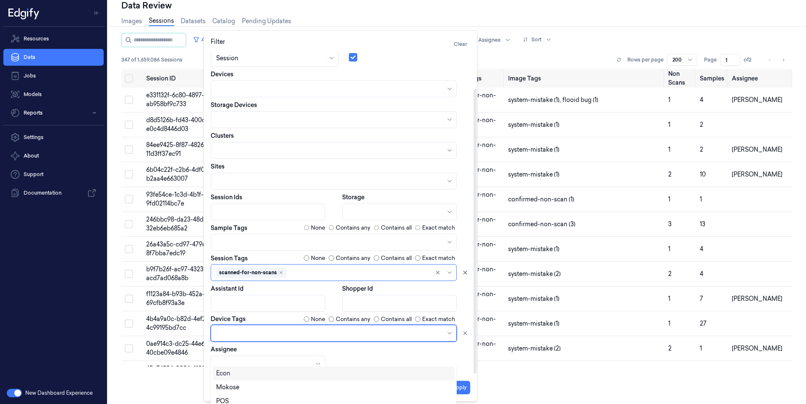
scroll to position [34, 0]
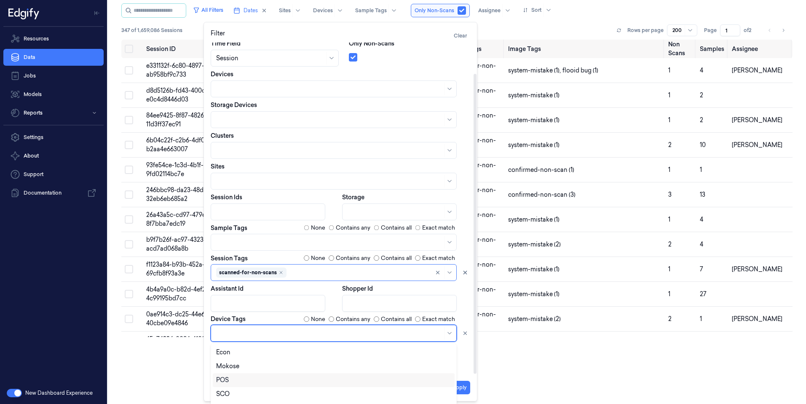
click at [233, 382] on div "POS" at bounding box center [333, 380] width 235 height 9
click at [465, 387] on button "Apply" at bounding box center [459, 387] width 21 height 13
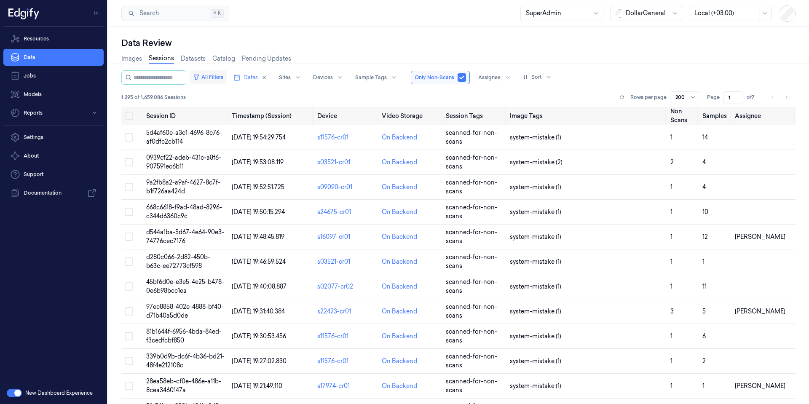
click at [227, 76] on button "All Filters" at bounding box center [208, 76] width 37 height 13
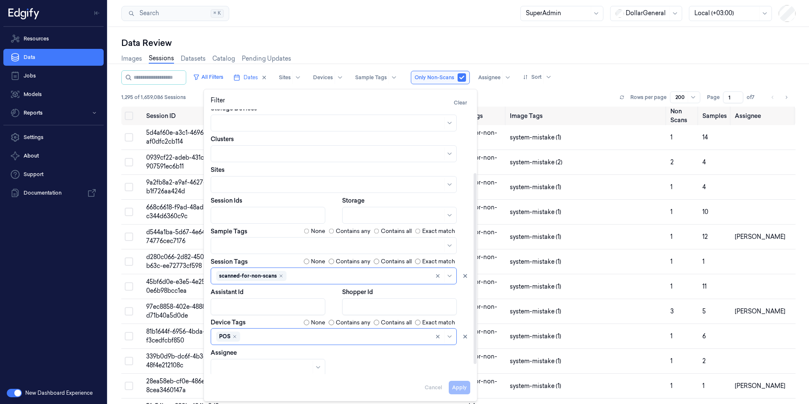
scroll to position [101, 0]
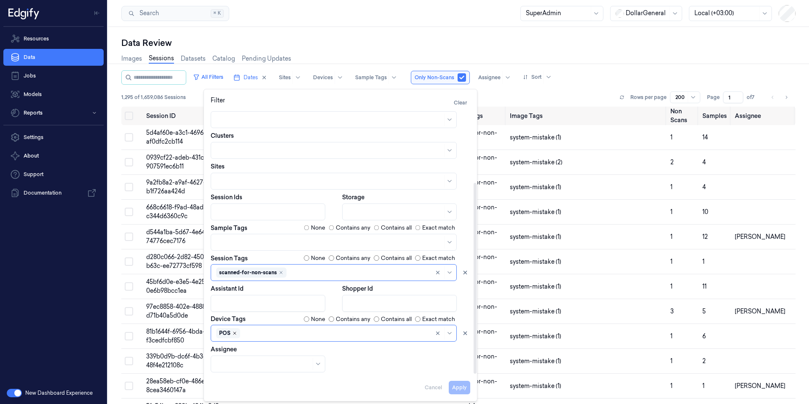
click at [233, 332] on icon "Remove ,POS" at bounding box center [234, 333] width 5 height 5
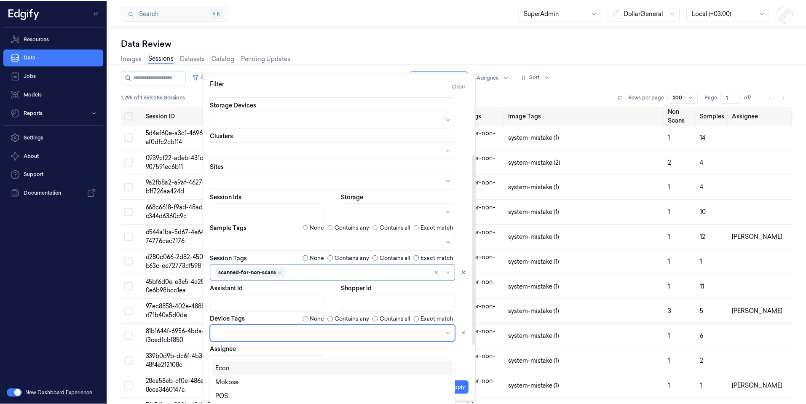
scroll to position [59, 0]
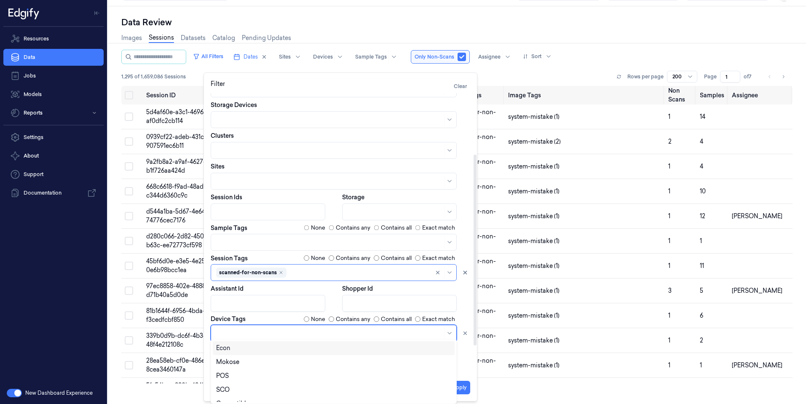
click at [233, 332] on div at bounding box center [329, 333] width 226 height 9
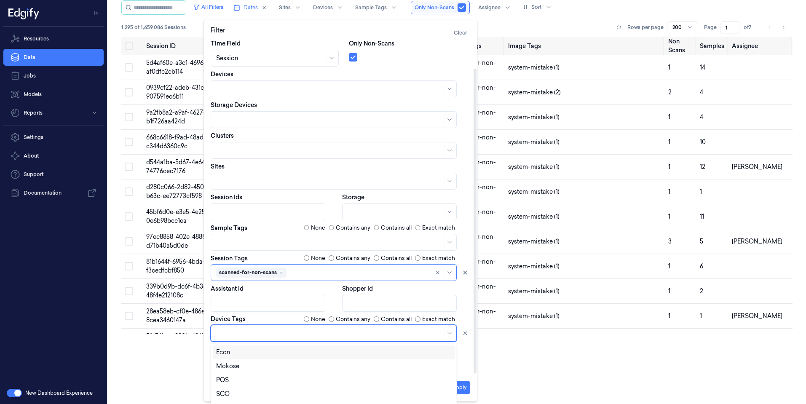
scroll to position [31, 0]
click at [239, 395] on div "SCO" at bounding box center [333, 394] width 235 height 9
click at [461, 385] on button "Apply" at bounding box center [459, 387] width 21 height 13
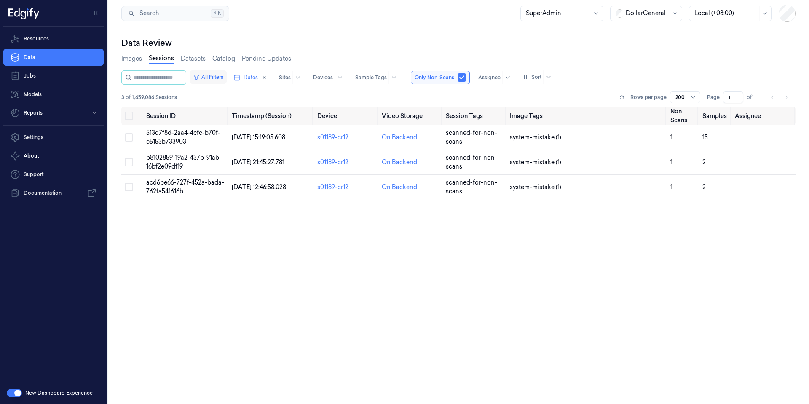
click at [227, 78] on button "All Filters" at bounding box center [208, 76] width 37 height 13
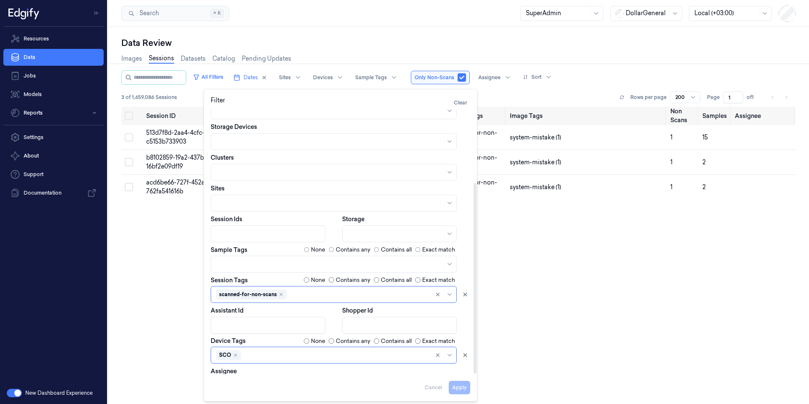
scroll to position [101, 0]
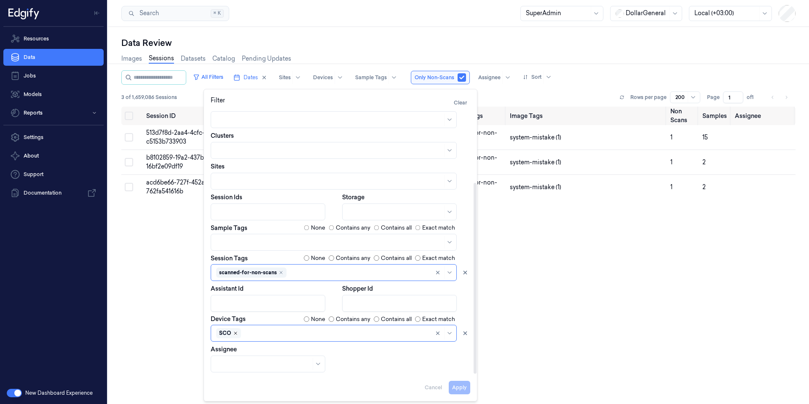
click at [234, 333] on icon "Remove ,SCO" at bounding box center [235, 333] width 5 height 5
click at [457, 388] on button "Apply" at bounding box center [459, 387] width 21 height 13
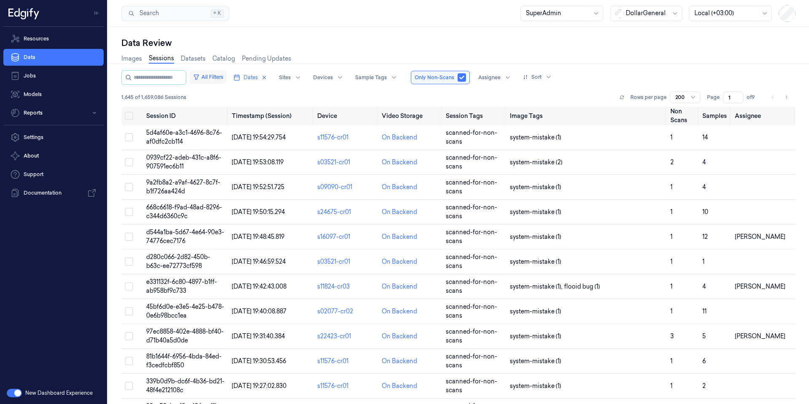
click at [227, 77] on button "All Filters" at bounding box center [208, 76] width 37 height 13
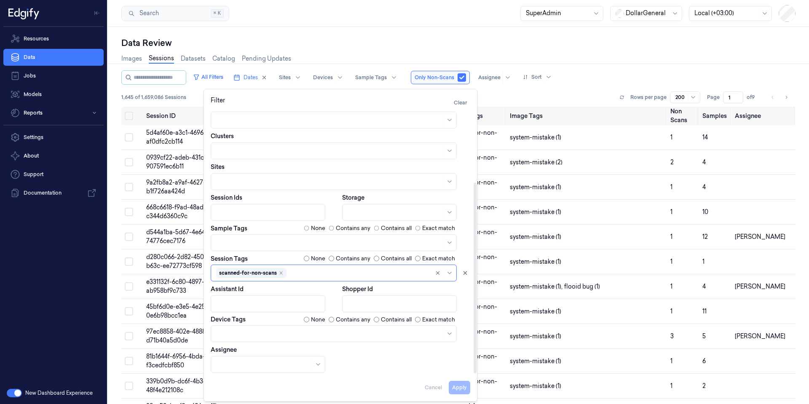
scroll to position [101, 0]
click at [238, 244] on div at bounding box center [329, 242] width 226 height 9
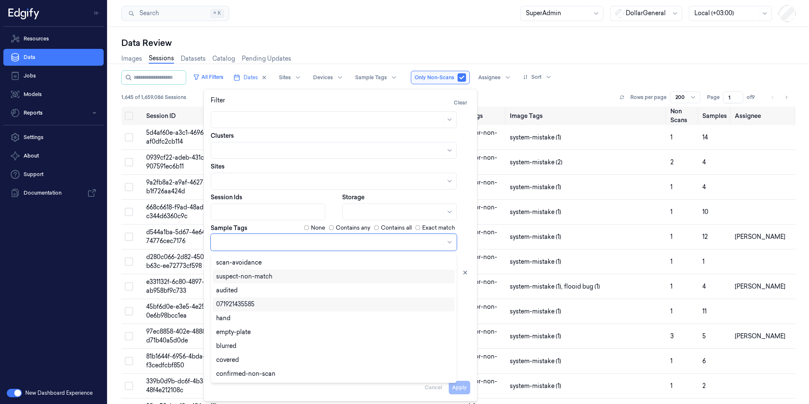
scroll to position [126, 0]
click at [273, 359] on div "confirmed-non-scan" at bounding box center [245, 357] width 59 height 9
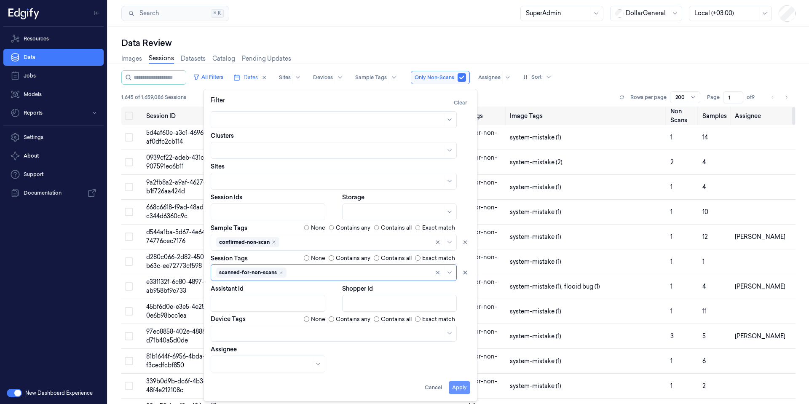
click at [463, 391] on button "Apply" at bounding box center [459, 387] width 21 height 13
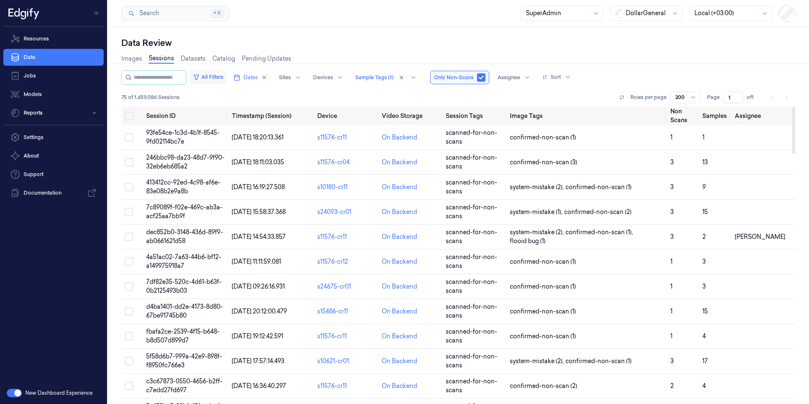
click at [223, 76] on button "All Filters" at bounding box center [208, 76] width 37 height 13
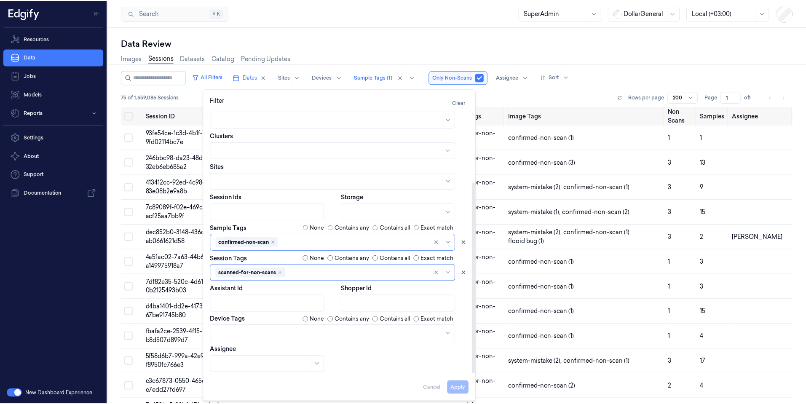
scroll to position [37, 0]
click at [238, 336] on div at bounding box center [329, 333] width 226 height 9
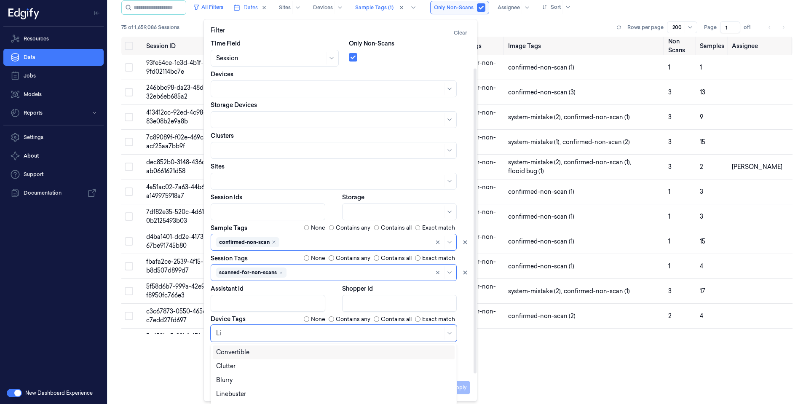
scroll to position [55, 0]
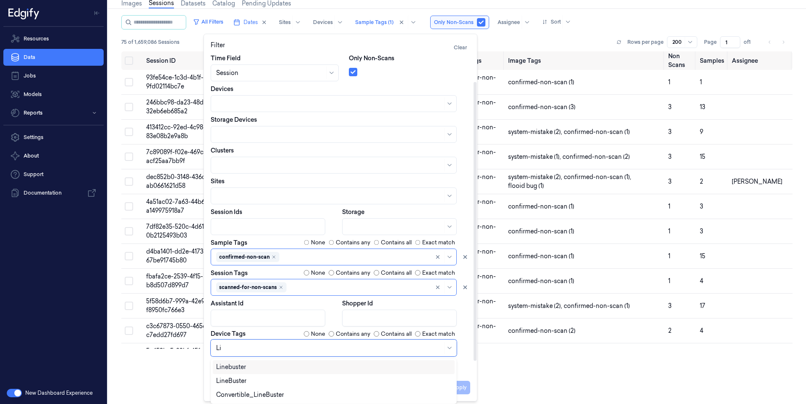
type input "[PERSON_NAME]"
click at [244, 382] on div "LineBuster" at bounding box center [231, 381] width 30 height 9
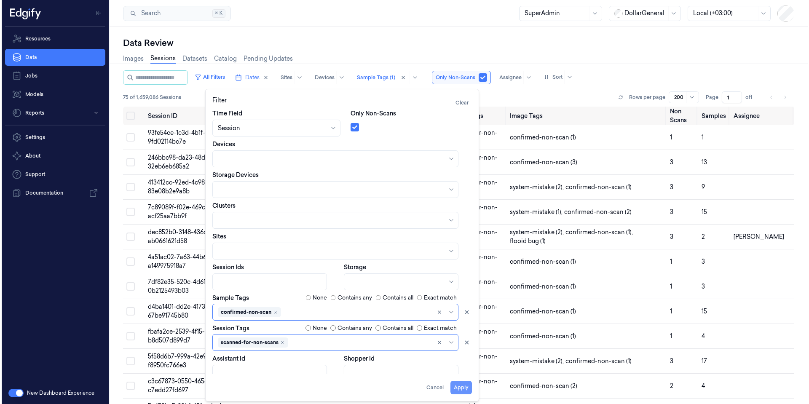
scroll to position [0, 0]
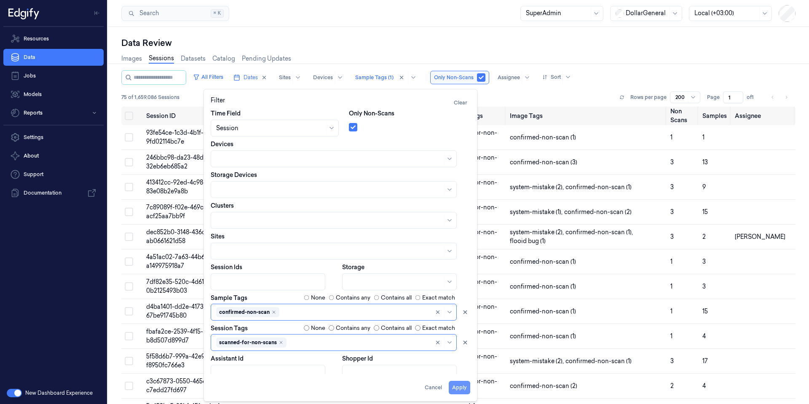
click at [466, 390] on button "Apply" at bounding box center [459, 387] width 21 height 13
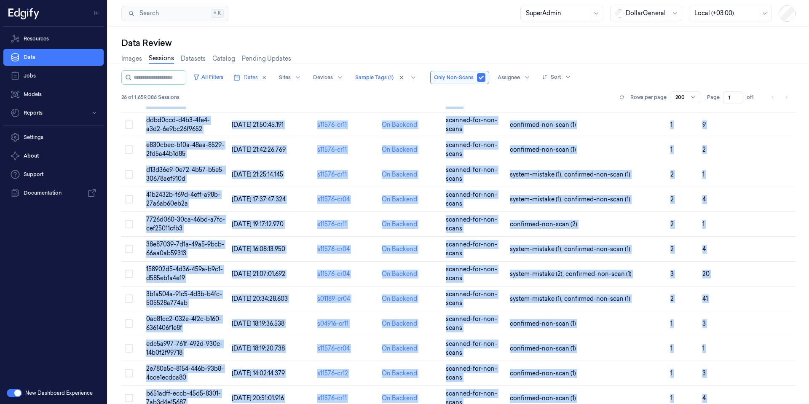
scroll to position [374, 0]
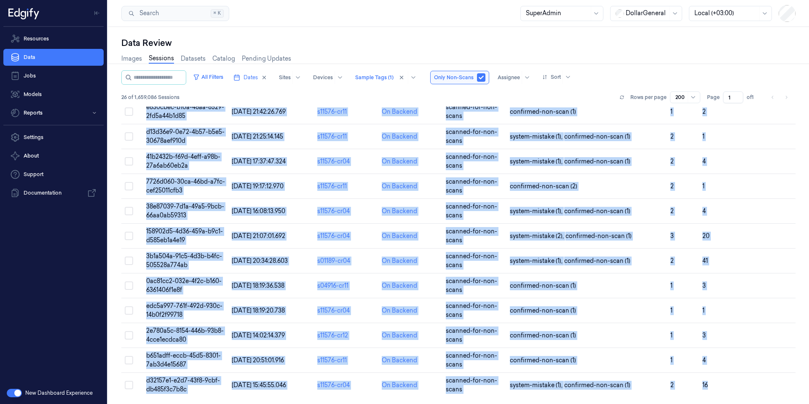
drag, startPoint x: 147, startPoint y: 115, endPoint x: 613, endPoint y: 404, distance: 547.4
click at [613, 404] on div "All Filters Dates Sites Devices Sample Tags (1) Only Non-Scans Assignee Sort 26…" at bounding box center [458, 237] width 674 height 334
copy div "Session ID Timestamp (Session) Device Video Storage Session Tags Image Tags Non…"
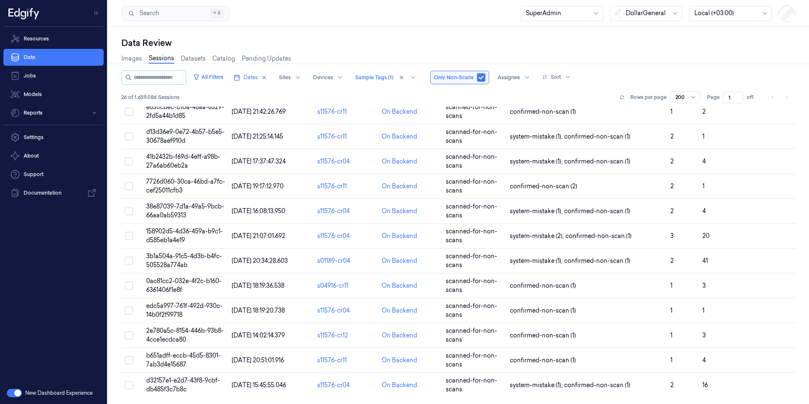
click at [400, 34] on div "Data Review Images Sessions Datasets Catalog Pending Updates All Filters Dates …" at bounding box center [458, 215] width 701 height 377
click at [485, 78] on button "button" at bounding box center [481, 77] width 8 height 8
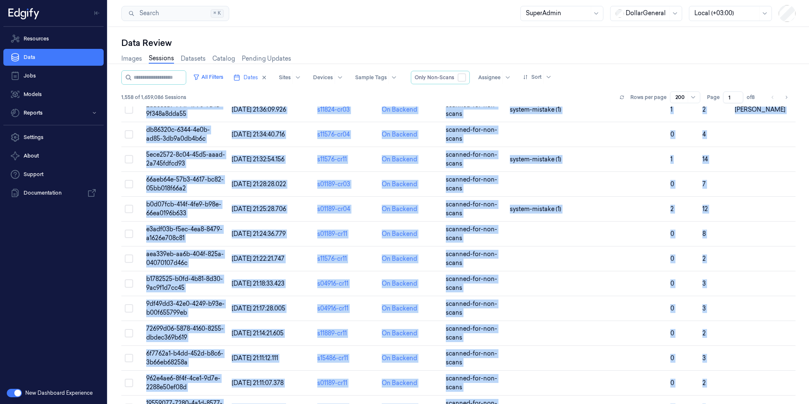
scroll to position [4699, 0]
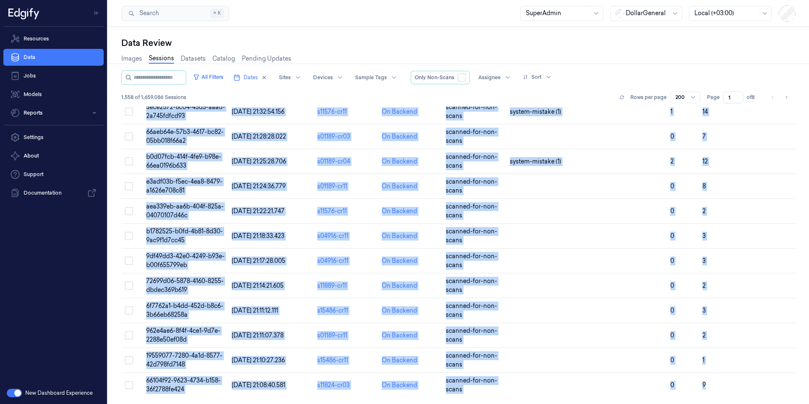
drag, startPoint x: 143, startPoint y: 113, endPoint x: 802, endPoint y: 404, distance: 719.7
click at [795, 404] on div "All Filters Dates Sites Devices Sample Tags Only Non-Scans true Assignee Sort 1…" at bounding box center [458, 237] width 674 height 334
copy div "Session ID Timestamp (Session) Device Video Storage Session Tags Image Tags Non…"
click at [784, 97] on icon "Go to next page" at bounding box center [786, 97] width 5 height 7
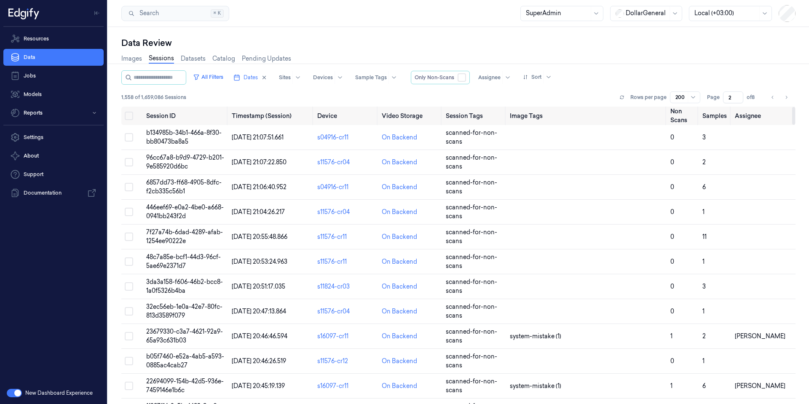
click at [314, 36] on div "Data Review Images Sessions Datasets Catalog Pending Updates All Filters Dates …" at bounding box center [458, 215] width 701 height 377
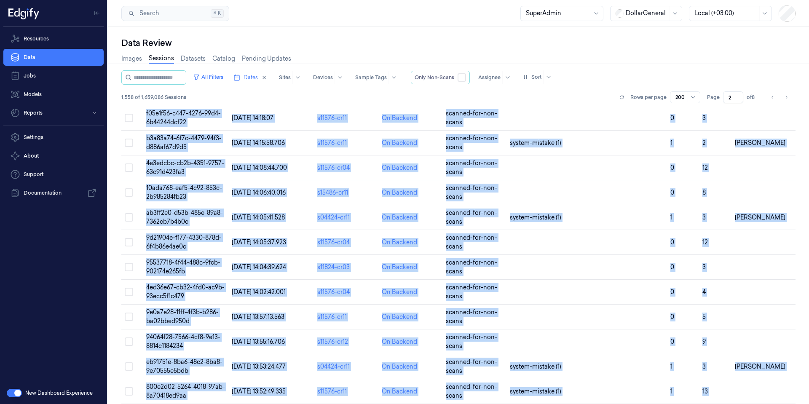
scroll to position [4699, 0]
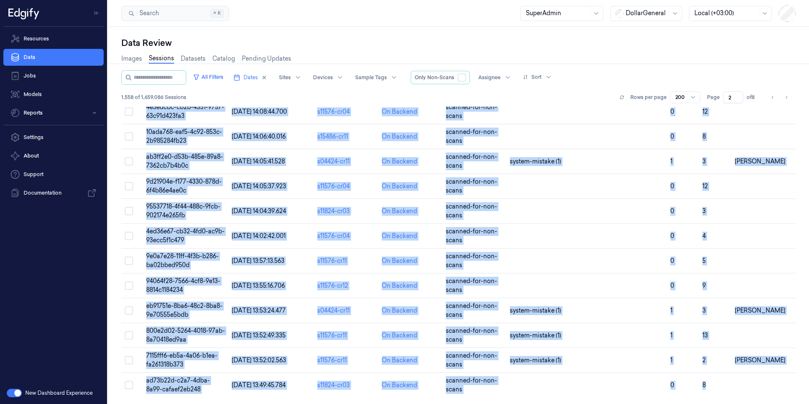
drag, startPoint x: 142, startPoint y: 131, endPoint x: 809, endPoint y: 404, distance: 720.3
click at [795, 404] on div "All Filters Dates Sites Devices Sample Tags Only Non-Scans true Assignee Sort 1…" at bounding box center [458, 237] width 674 height 334
copy div "b134985b-34b1-466a-8f30-bb80473ba8a5 [DATE] 21:07:51.661 s04916-cr11 On Backend…"
drag, startPoint x: 785, startPoint y: 97, endPoint x: 772, endPoint y: 104, distance: 15.3
click at [785, 98] on icon "Go to next page" at bounding box center [786, 97] width 5 height 7
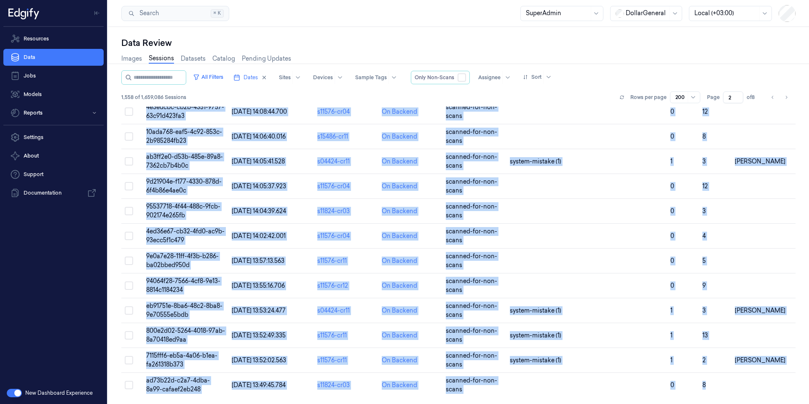
type input "3"
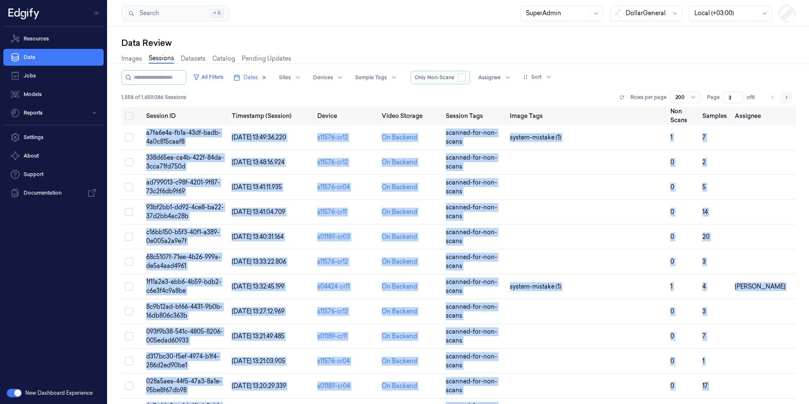
click at [786, 95] on icon "Go to next page" at bounding box center [786, 97] width 5 height 7
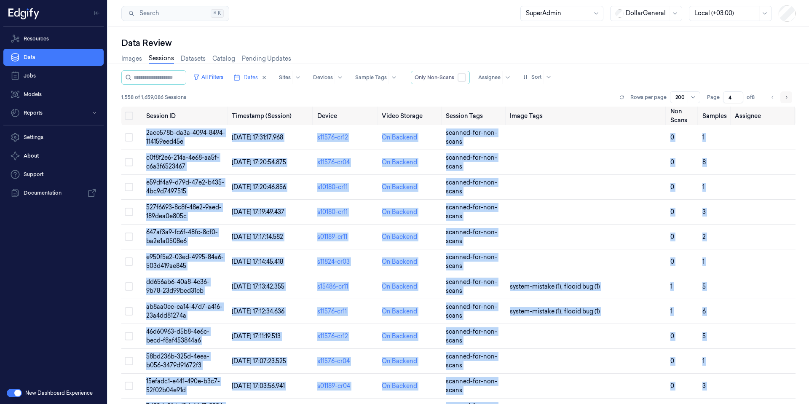
click at [786, 99] on icon "Go to next page" at bounding box center [786, 97] width 5 height 7
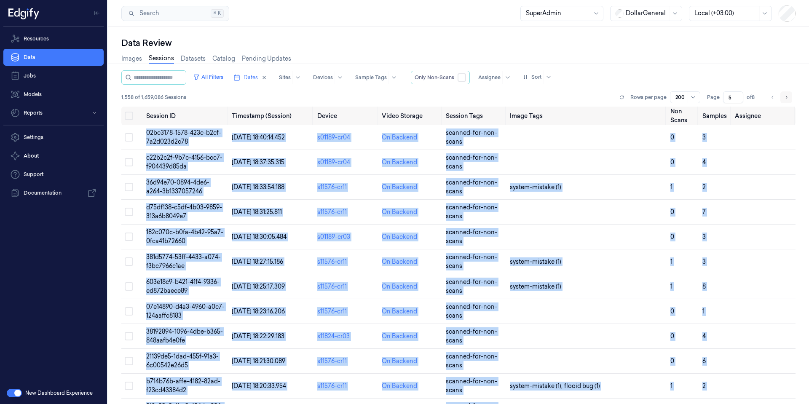
click at [784, 96] on icon "Go to next page" at bounding box center [786, 97] width 5 height 7
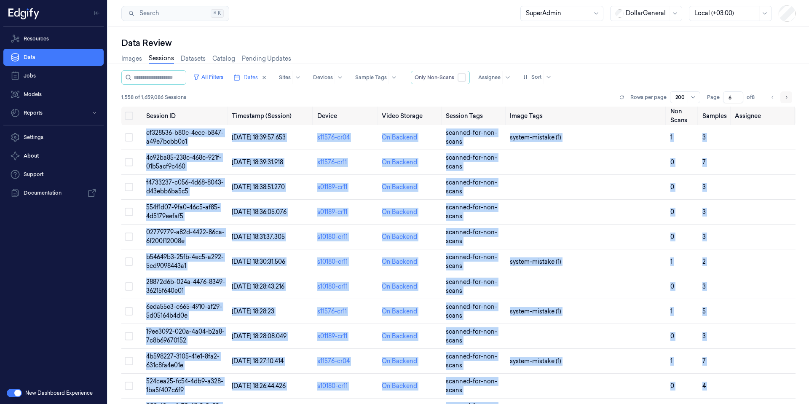
click at [786, 96] on icon "Go to next page" at bounding box center [786, 97] width 5 height 7
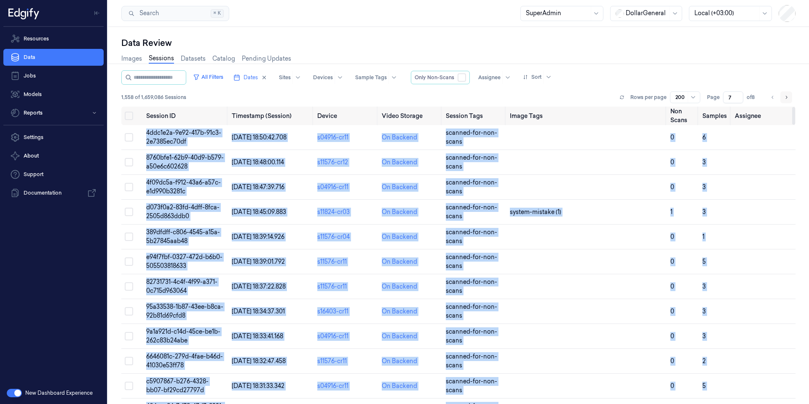
click at [787, 95] on icon "Go to next page" at bounding box center [786, 97] width 5 height 7
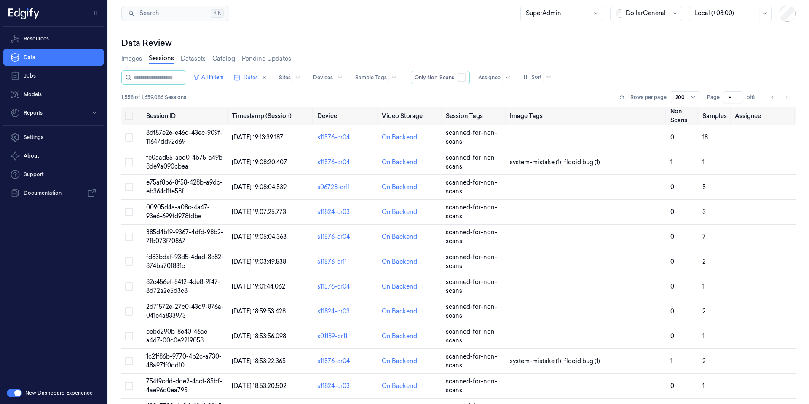
click at [550, 46] on div "Data Review" at bounding box center [458, 43] width 674 height 12
click at [227, 75] on button "All Filters" at bounding box center [208, 76] width 37 height 13
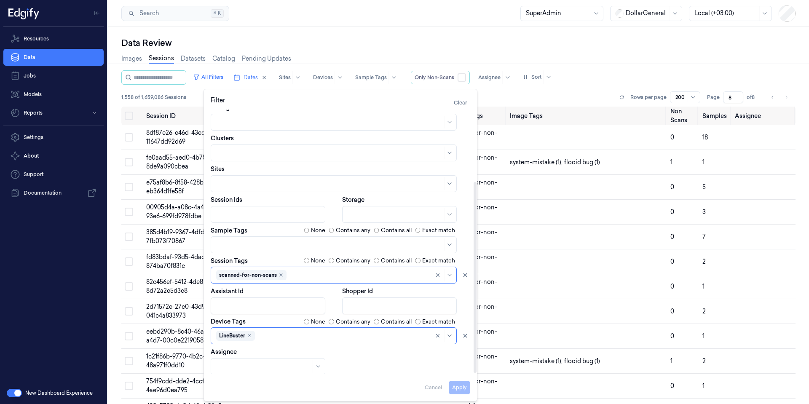
scroll to position [101, 0]
click at [248, 333] on icon "Remove ,LineBuster" at bounding box center [249, 333] width 5 height 5
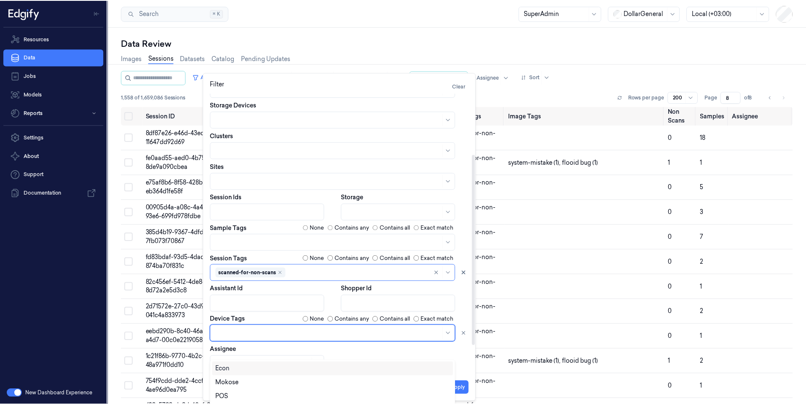
scroll to position [54, 0]
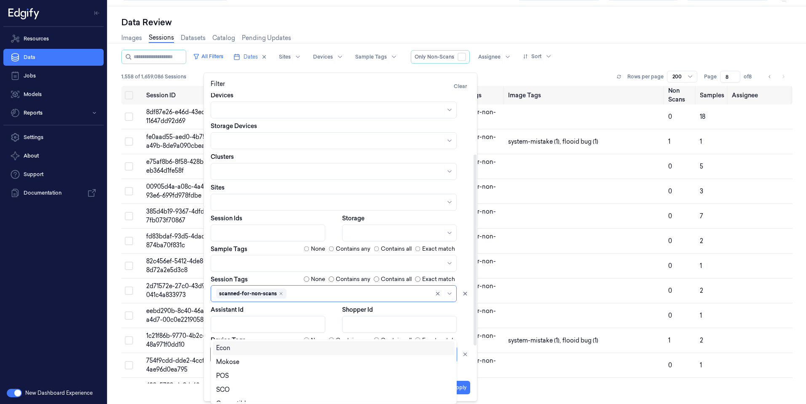
click at [281, 348] on div at bounding box center [329, 354] width 226 height 12
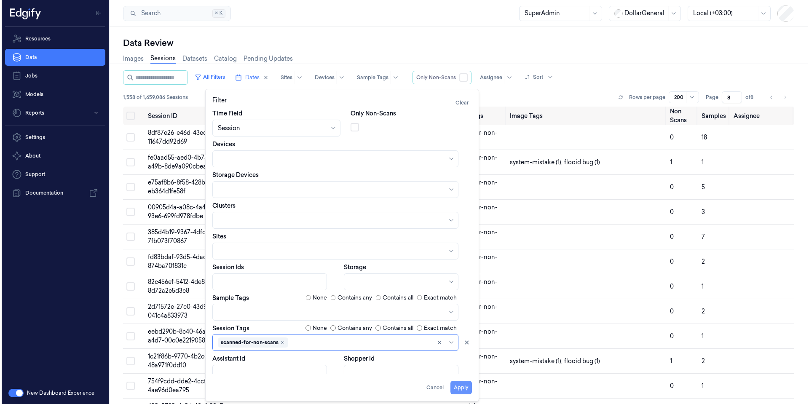
scroll to position [0, 0]
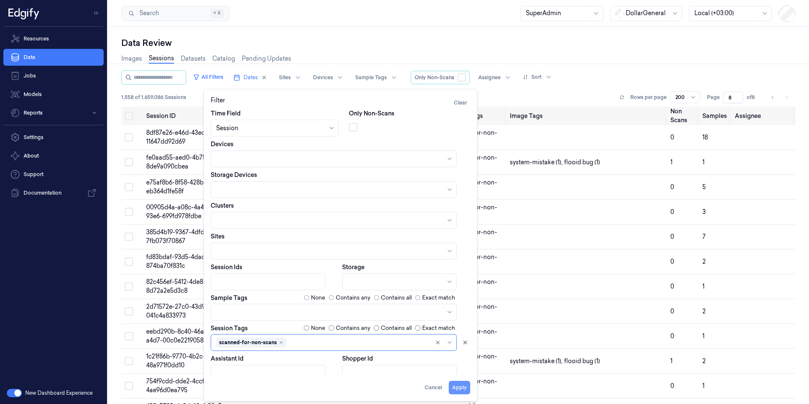
click at [463, 387] on button "Apply" at bounding box center [459, 387] width 21 height 13
type input "1"
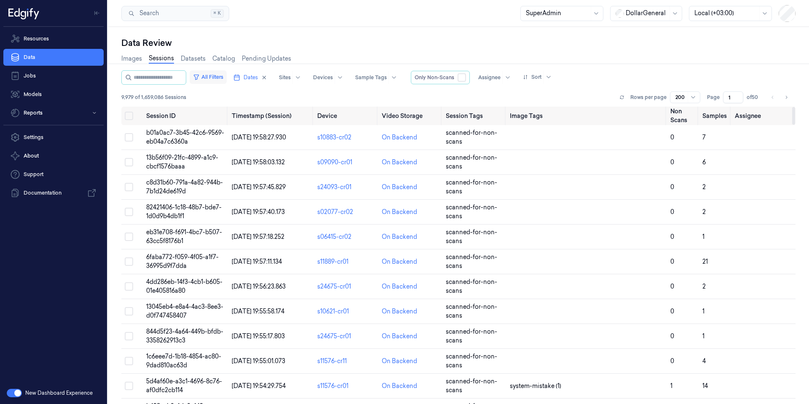
click at [218, 79] on button "All Filters" at bounding box center [208, 76] width 37 height 13
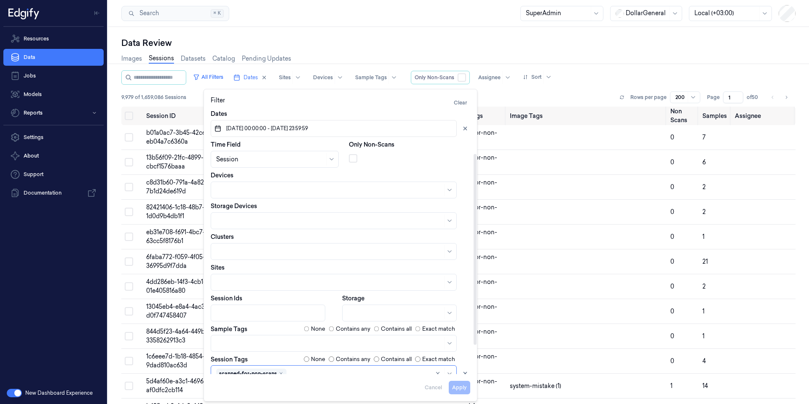
scroll to position [101, 0]
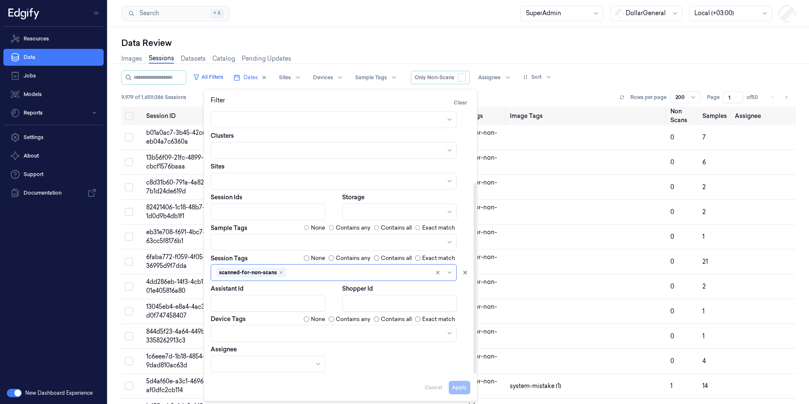
click at [516, 40] on div "Data Review" at bounding box center [458, 43] width 674 height 12
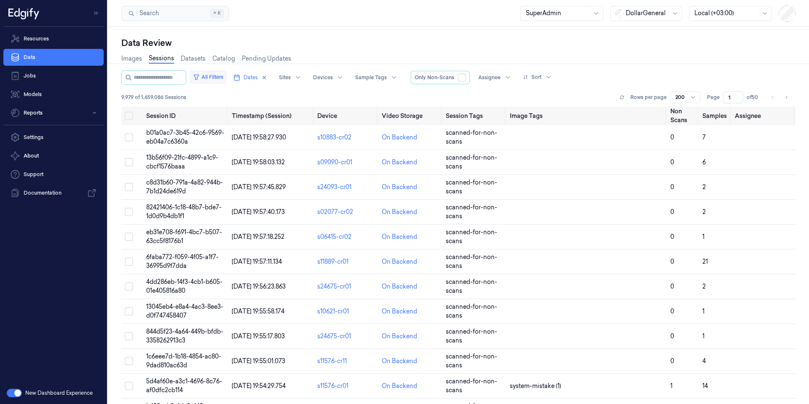
click at [219, 73] on button "All Filters" at bounding box center [208, 76] width 37 height 13
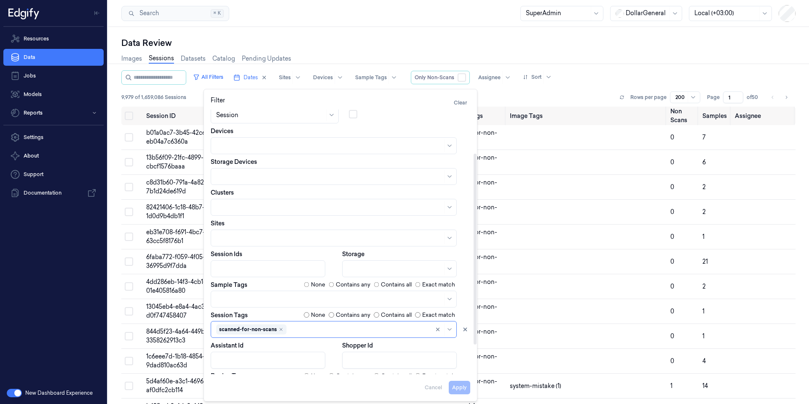
scroll to position [25, 0]
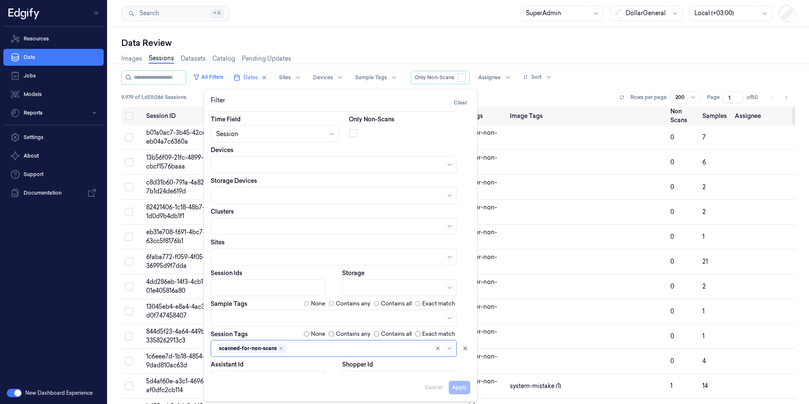
click at [454, 33] on div "Data Review Images Sessions Datasets Catalog Pending Updates All Filters Dates …" at bounding box center [458, 215] width 701 height 377
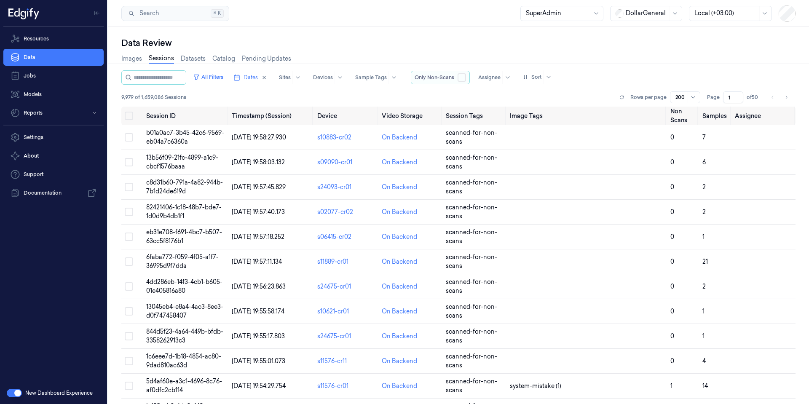
click at [466, 78] on button "true" at bounding box center [462, 77] width 8 height 8
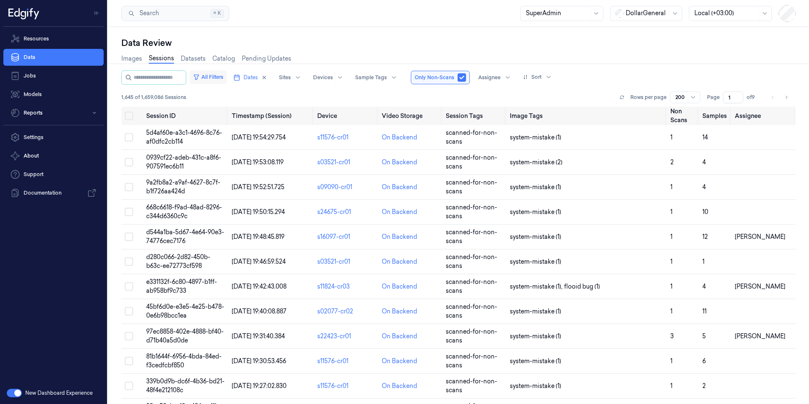
click at [227, 77] on button "All Filters" at bounding box center [208, 76] width 37 height 13
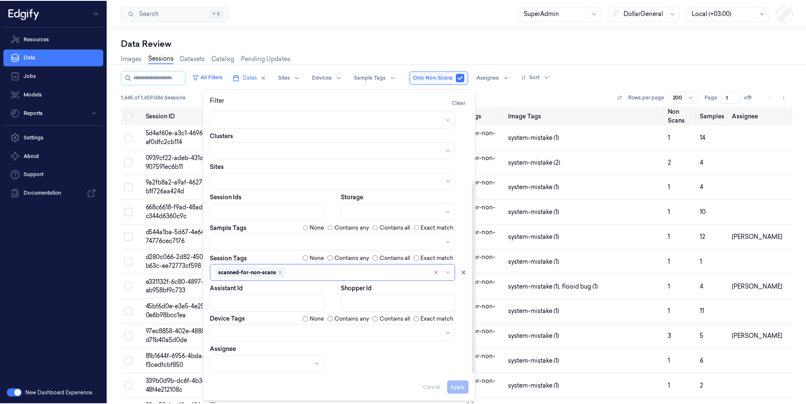
scroll to position [37, 0]
click at [242, 334] on div at bounding box center [329, 333] width 226 height 9
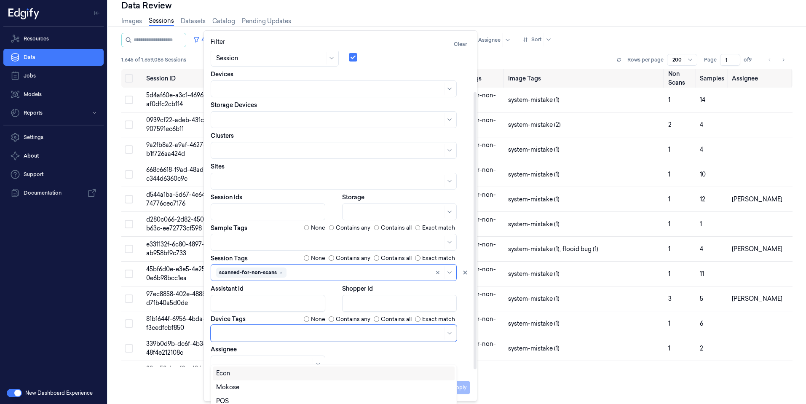
scroll to position [34, 0]
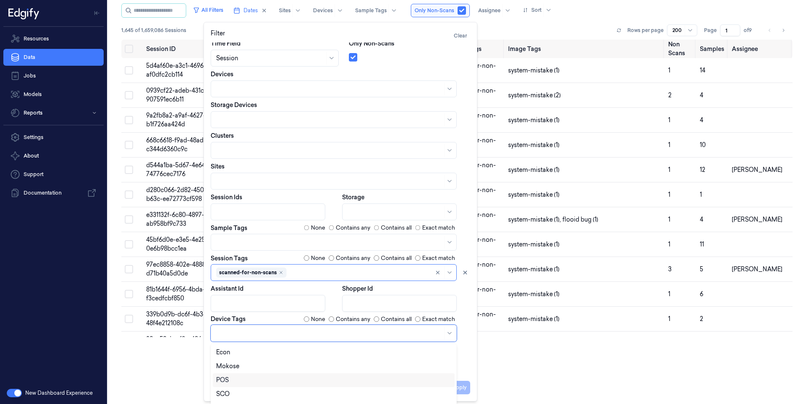
click at [243, 381] on div "POS" at bounding box center [333, 380] width 235 height 9
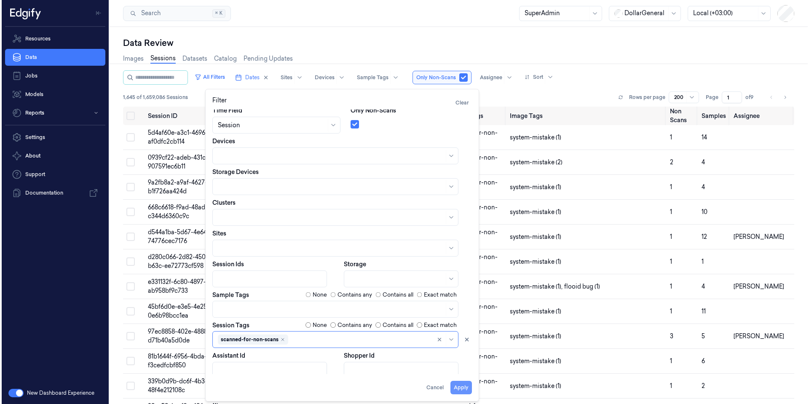
scroll to position [0, 0]
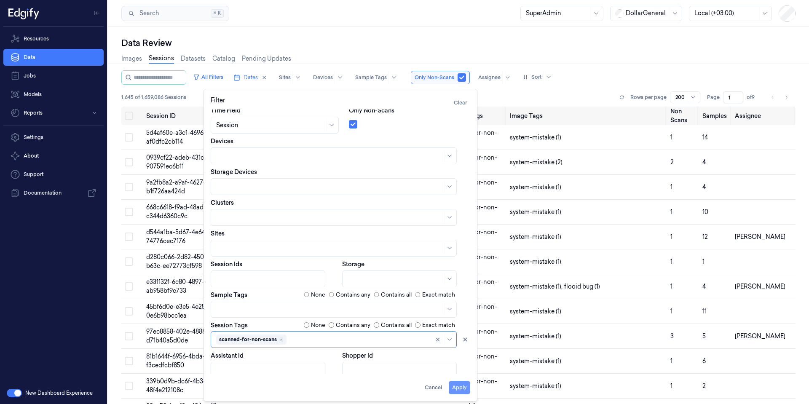
click at [466, 388] on button "Apply" at bounding box center [459, 387] width 21 height 13
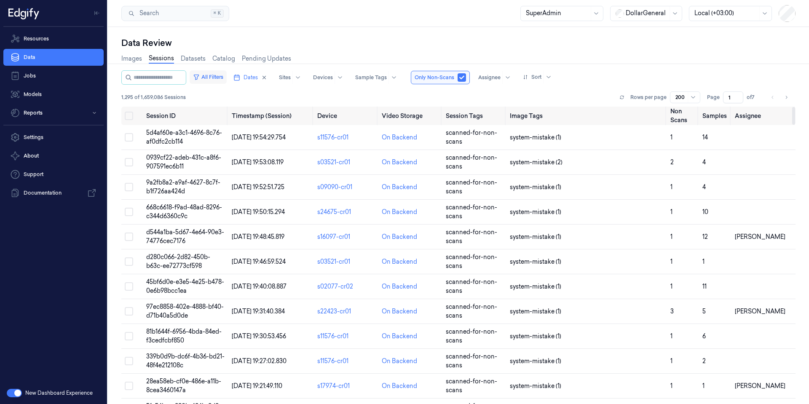
click at [226, 76] on button "All Filters" at bounding box center [208, 76] width 37 height 13
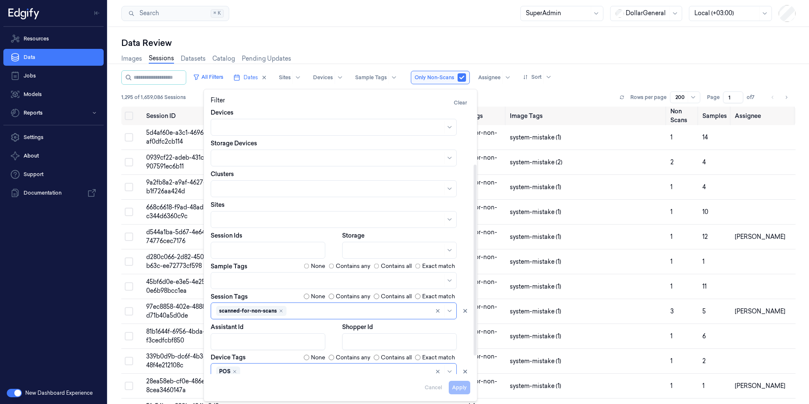
scroll to position [76, 0]
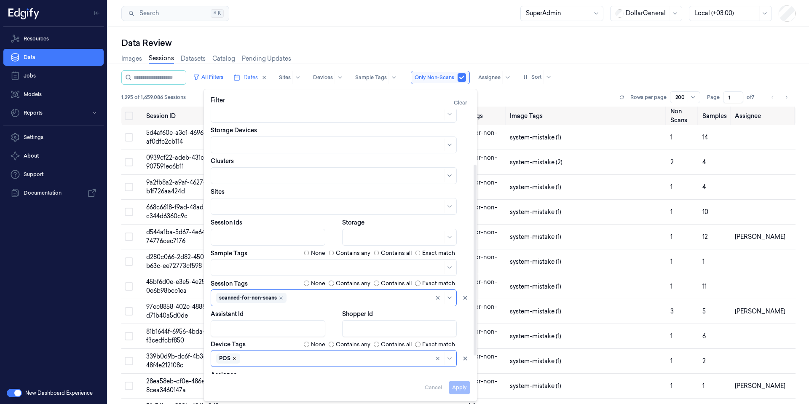
click at [234, 360] on icon "Remove ,POS" at bounding box center [234, 358] width 5 height 5
click at [234, 360] on body "Resources Data Jobs Models Reports Settings About Support Documentation New Das…" at bounding box center [404, 202] width 809 height 404
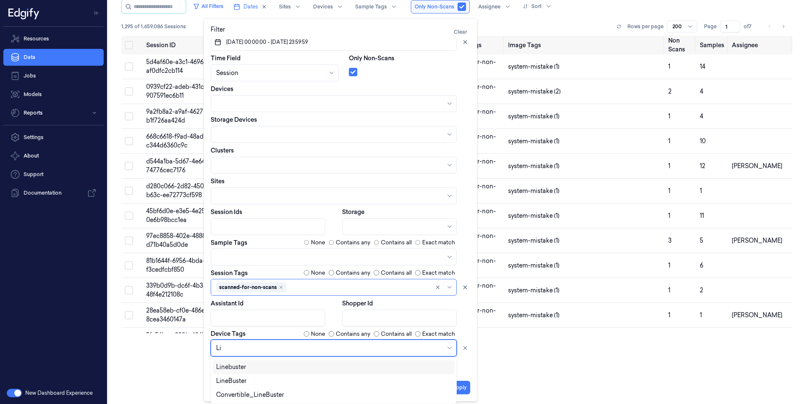
scroll to position [71, 0]
type input "[PERSON_NAME]"
click at [261, 388] on div "LineBuster" at bounding box center [334, 381] width 242 height 14
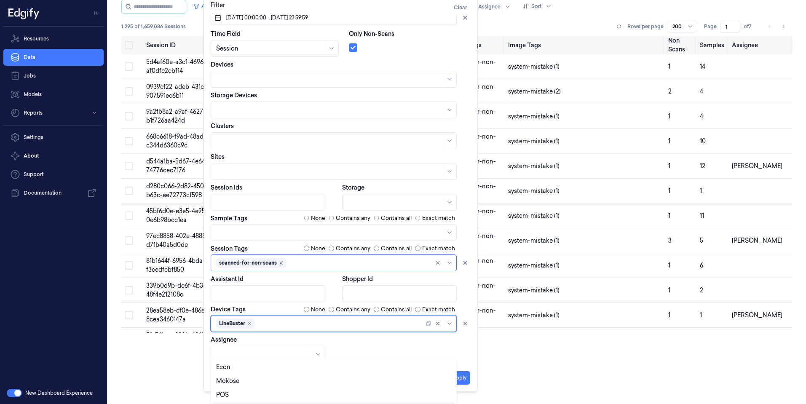
scroll to position [95, 0]
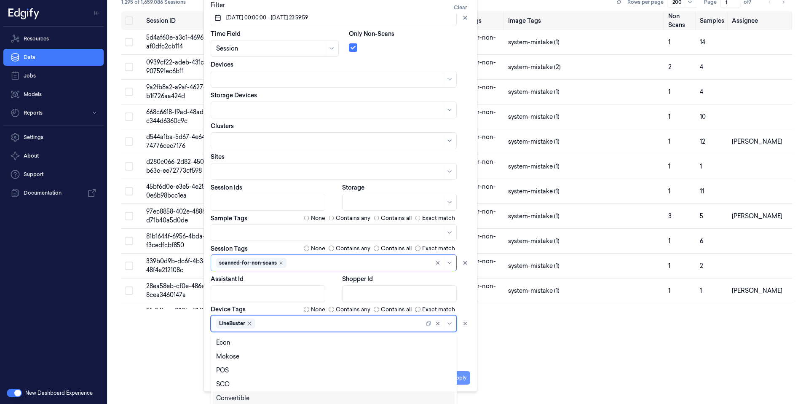
click at [464, 380] on div "Apply Cancel" at bounding box center [341, 374] width 260 height 20
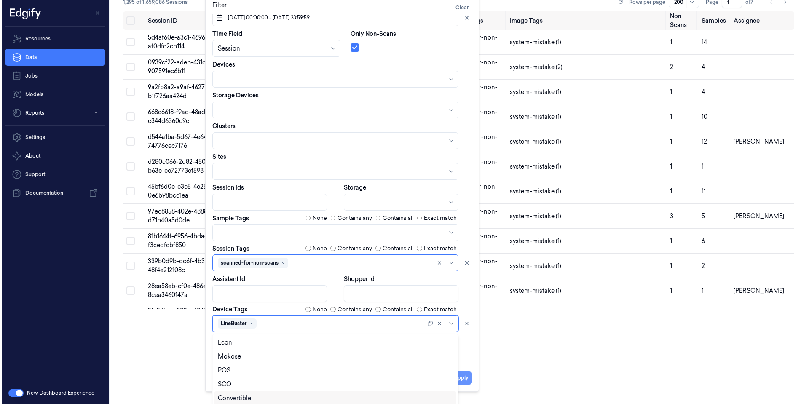
scroll to position [0, 0]
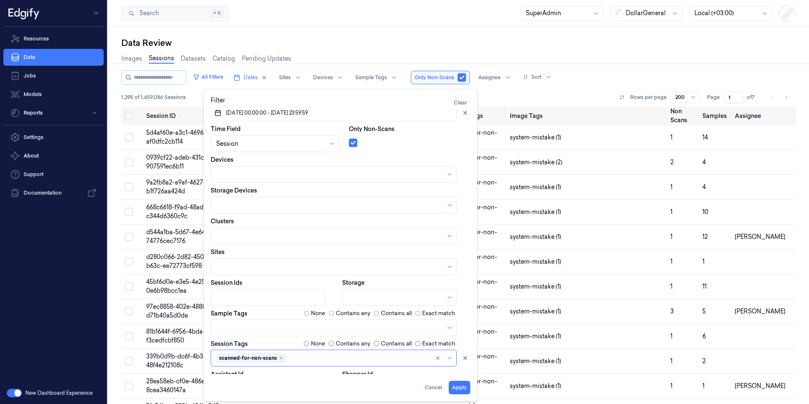
drag, startPoint x: 463, startPoint y: 385, endPoint x: 414, endPoint y: 372, distance: 50.9
click at [463, 385] on button "Apply" at bounding box center [459, 387] width 21 height 13
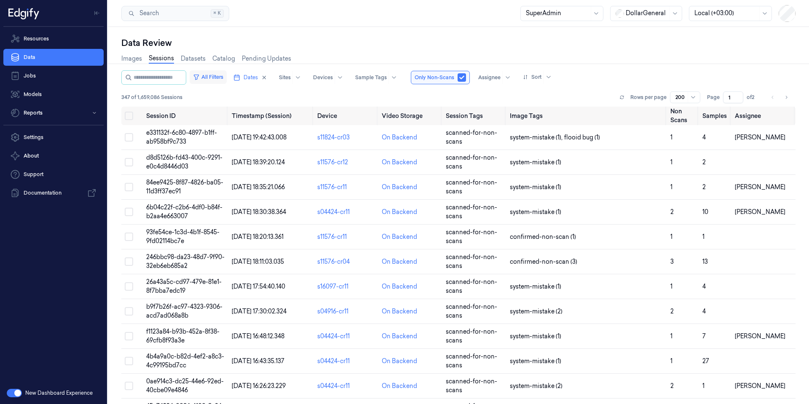
click at [223, 78] on button "All Filters" at bounding box center [208, 76] width 37 height 13
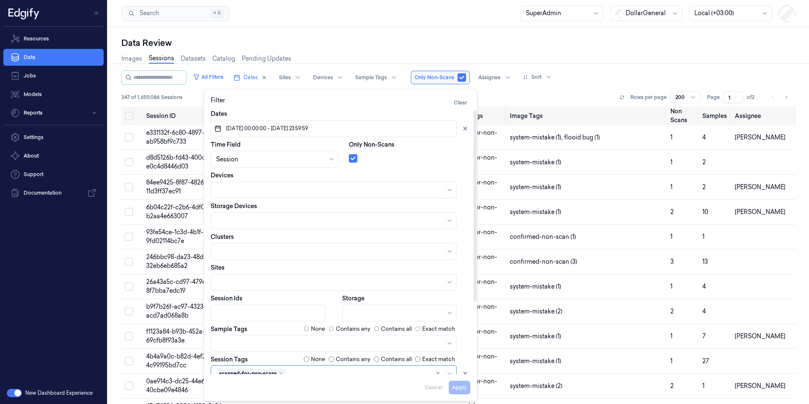
scroll to position [88, 0]
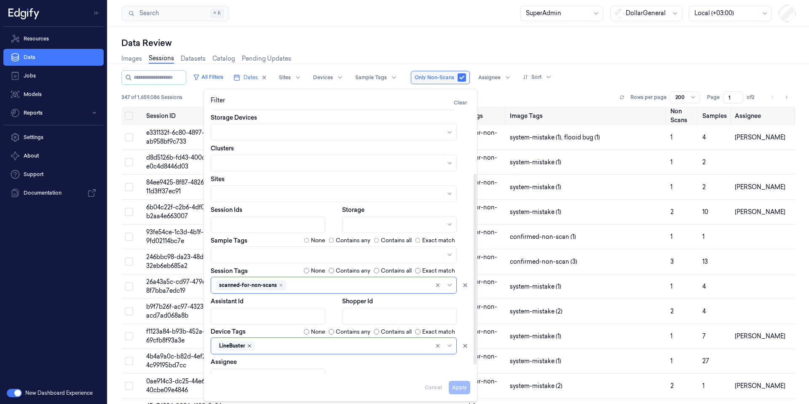
click at [251, 347] on icon "Remove ,LineBuster" at bounding box center [249, 345] width 5 height 5
click at [458, 389] on button "Apply" at bounding box center [459, 387] width 21 height 13
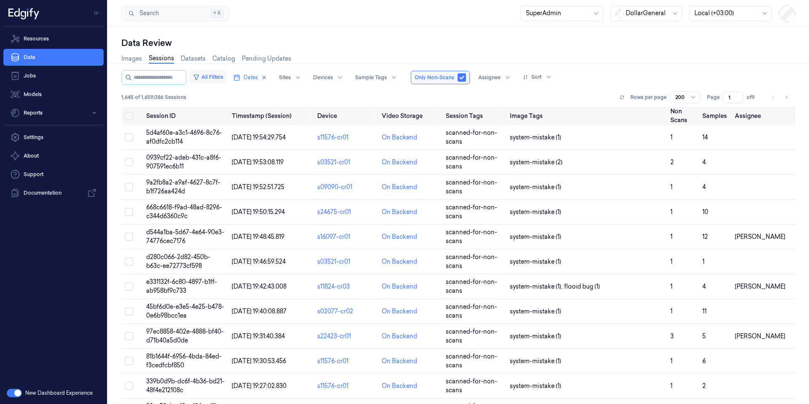
click at [227, 73] on button "All Filters" at bounding box center [208, 76] width 37 height 13
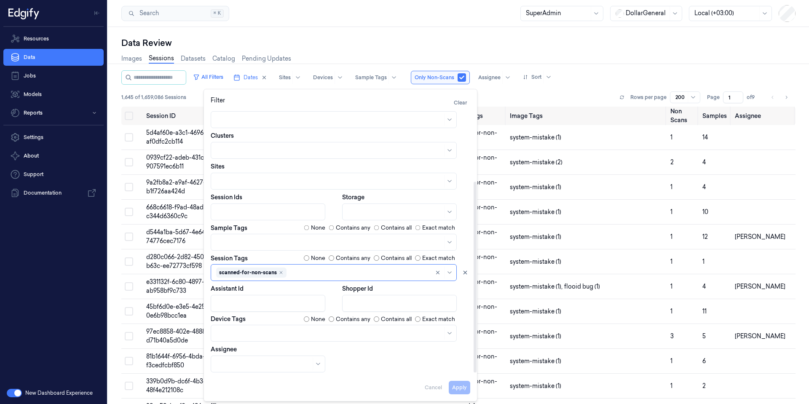
scroll to position [76, 0]
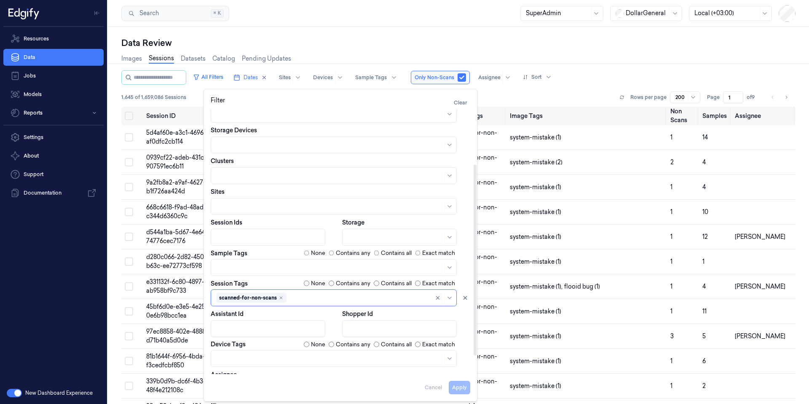
click at [341, 42] on div "Data Review" at bounding box center [458, 43] width 674 height 12
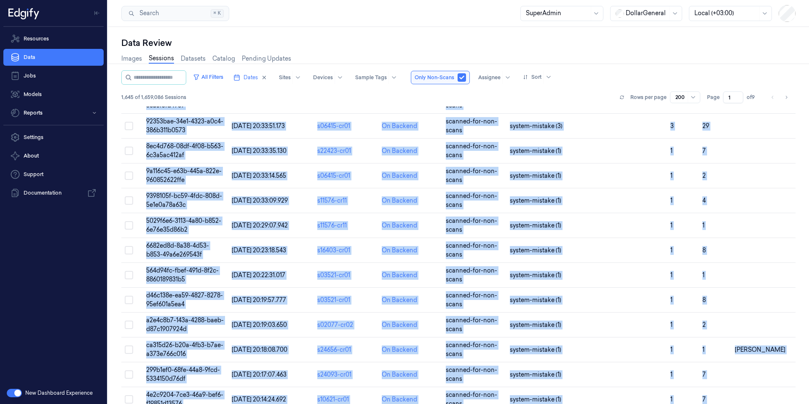
scroll to position [4699, 0]
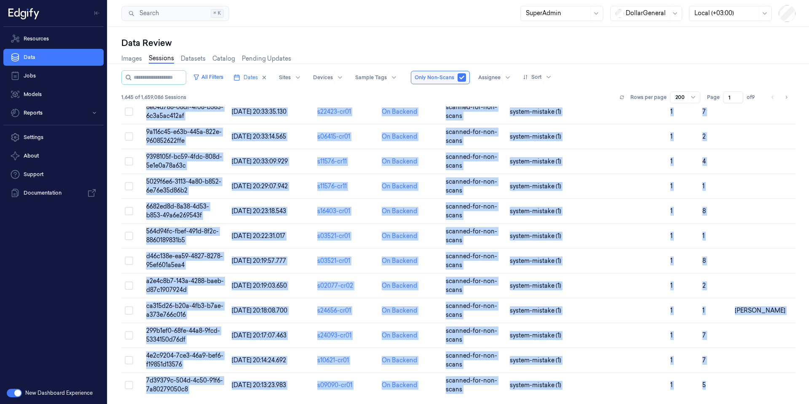
drag, startPoint x: 142, startPoint y: 115, endPoint x: 783, endPoint y: 404, distance: 703.4
click at [783, 404] on div "All Filters Dates Sites Devices Sample Tags Only Non-Scans Assignee Sort 1,645 …" at bounding box center [458, 237] width 674 height 334
copy div "Session ID Timestamp (Session) Device Video Storage Session Tags Image Tags Non…"
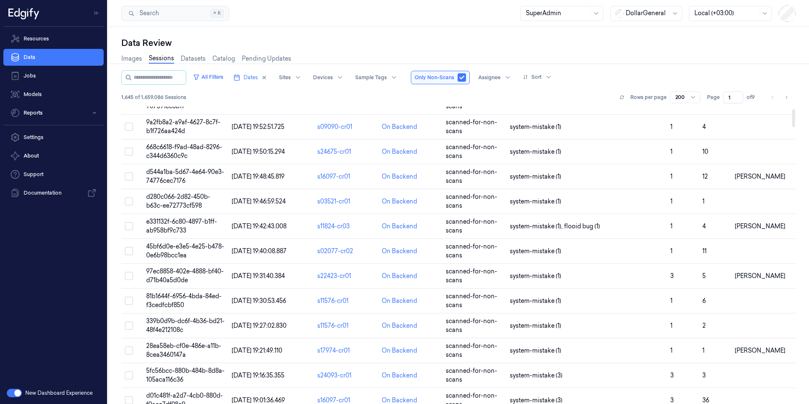
scroll to position [0, 0]
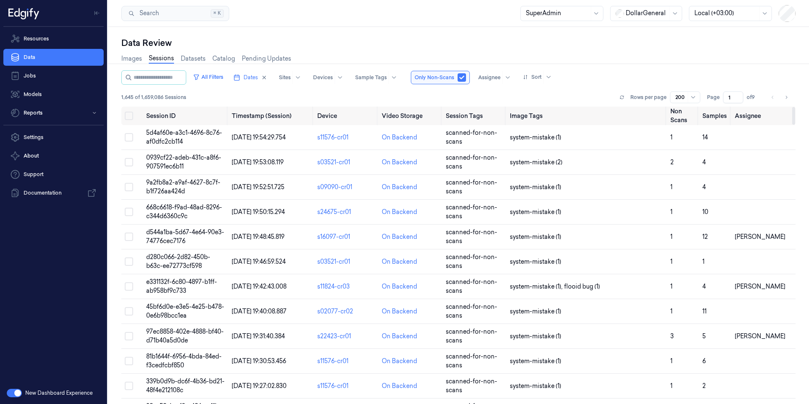
drag, startPoint x: 793, startPoint y: 388, endPoint x: 777, endPoint y: 100, distance: 288.2
click at [792, 107] on div at bounding box center [793, 116] width 3 height 18
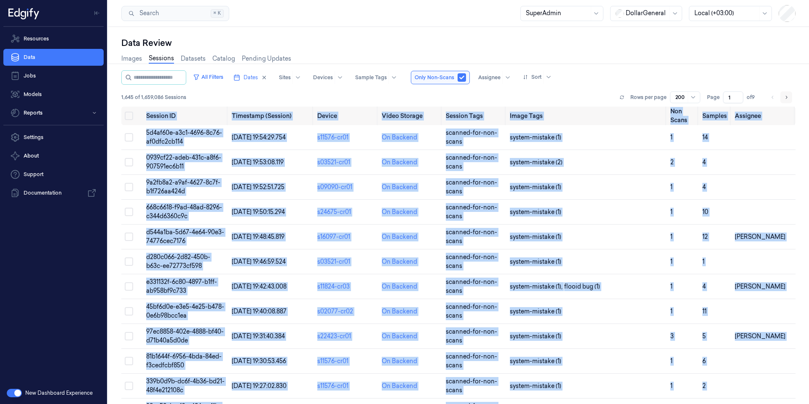
click at [786, 96] on icon "Go to next page" at bounding box center [786, 97] width 5 height 7
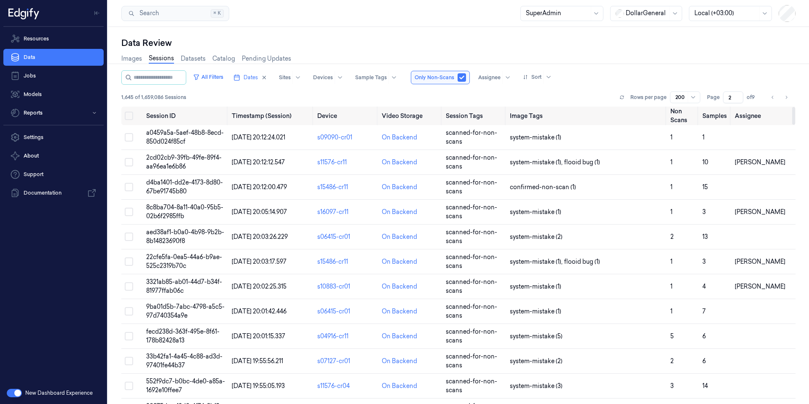
click at [404, 32] on div "Data Review Images Sessions Datasets Catalog Pending Updates All Filters Dates …" at bounding box center [458, 215] width 701 height 377
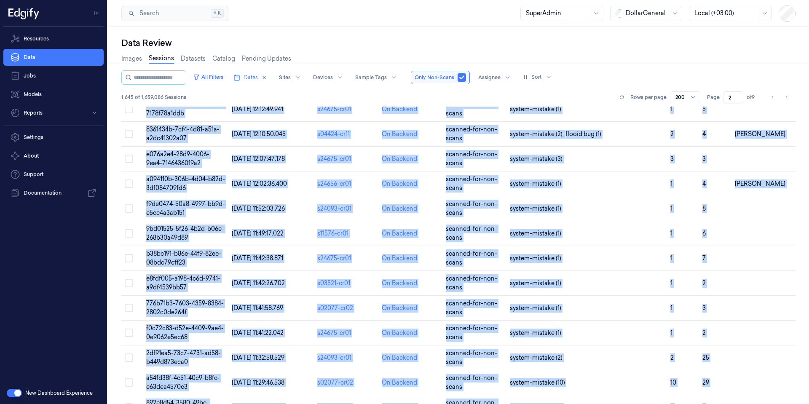
scroll to position [4699, 0]
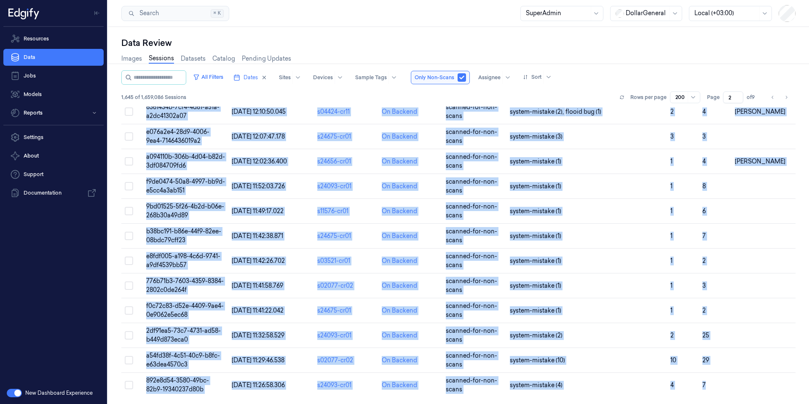
drag, startPoint x: 143, startPoint y: 132, endPoint x: 809, endPoint y: 404, distance: 718.5
click at [795, 404] on div "All Filters Dates Sites Devices Sample Tags Only Non-Scans Assignee Sort 1,645 …" at bounding box center [458, 237] width 674 height 334
copy div "a0459a5a-5aef-48b8-8ecd-850d024f85cf [DATE] 20:12:24.021 s09090-cr01 On Backend…"
click at [786, 97] on icon "Go to next page" at bounding box center [786, 97] width 5 height 7
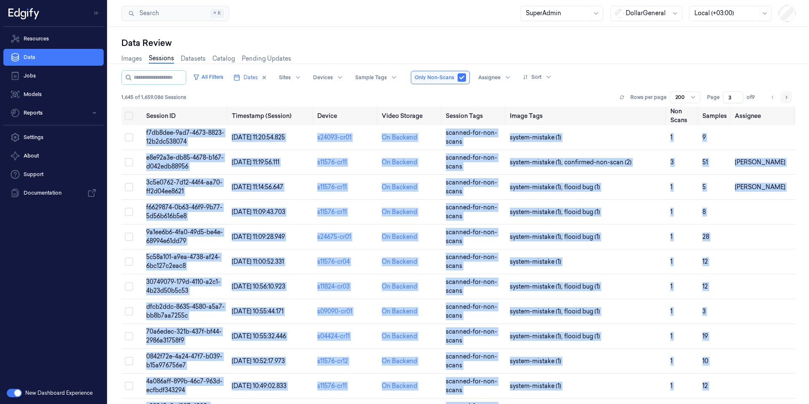
click at [787, 97] on icon "Go to next page" at bounding box center [787, 97] width 2 height 3
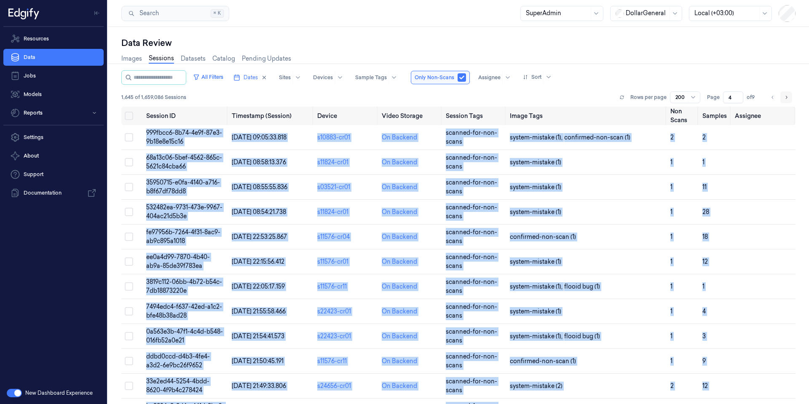
click at [787, 100] on icon "Go to next page" at bounding box center [786, 97] width 5 height 7
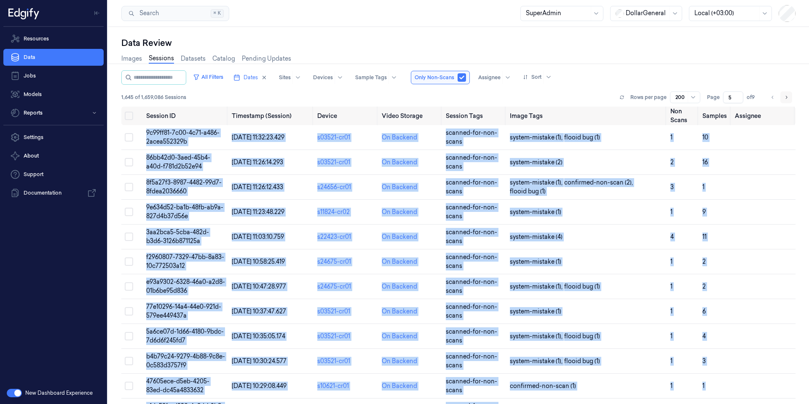
click at [786, 98] on icon "Go to next page" at bounding box center [786, 97] width 5 height 7
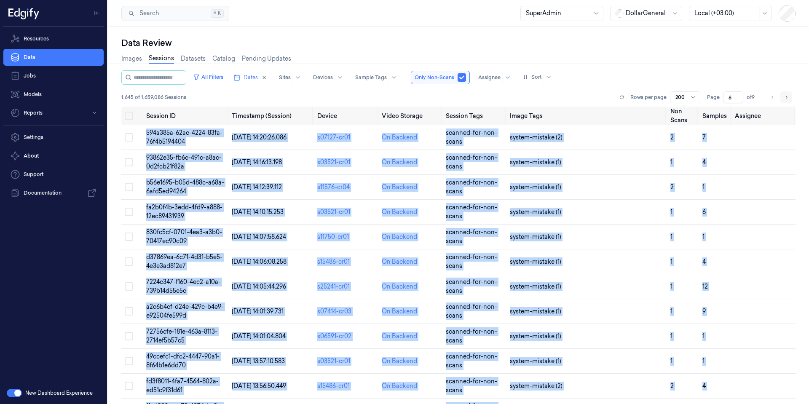
click at [787, 96] on icon "Go to next page" at bounding box center [786, 97] width 5 height 7
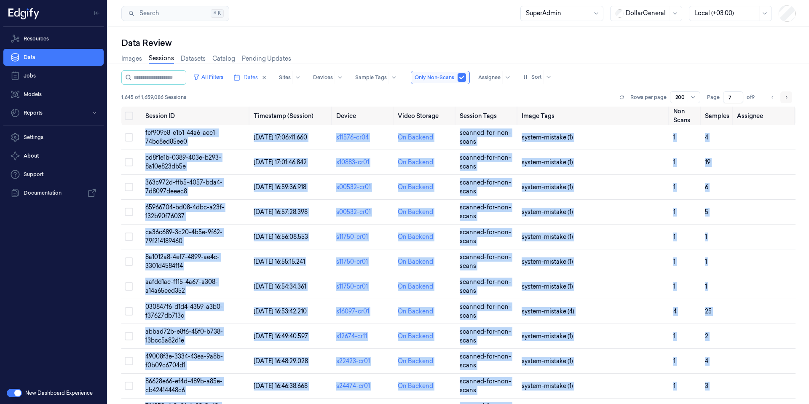
click at [786, 98] on icon "Go to next page" at bounding box center [786, 97] width 5 height 7
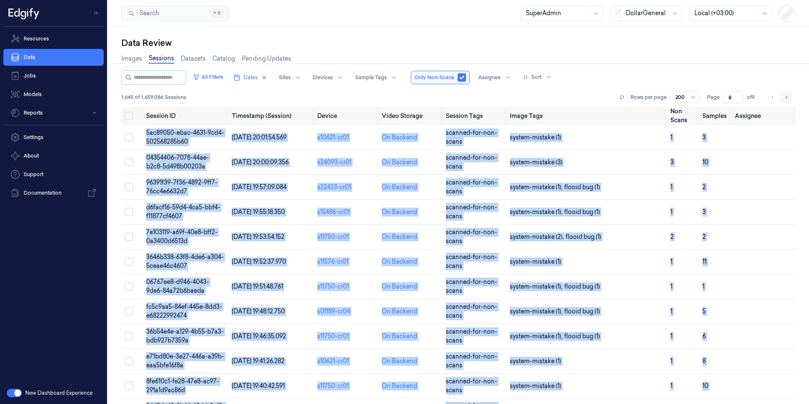
click at [786, 98] on icon "Go to next page" at bounding box center [786, 97] width 5 height 7
type input "9"
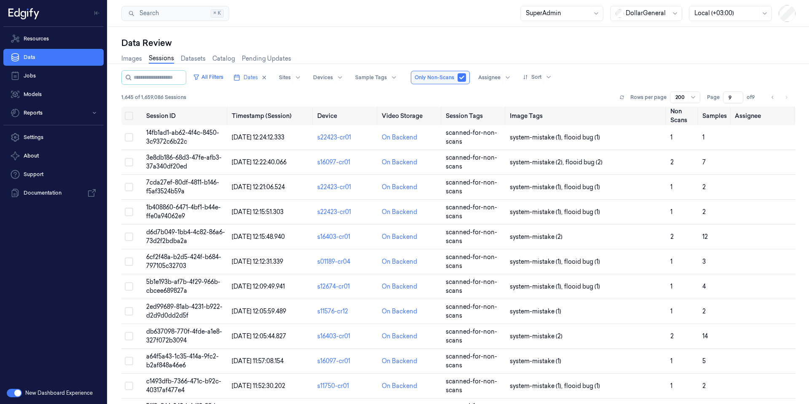
click at [427, 52] on div "Images Sessions Datasets Catalog Pending Updates" at bounding box center [458, 59] width 674 height 21
click at [182, 78] on input "string" at bounding box center [159, 77] width 51 height 13
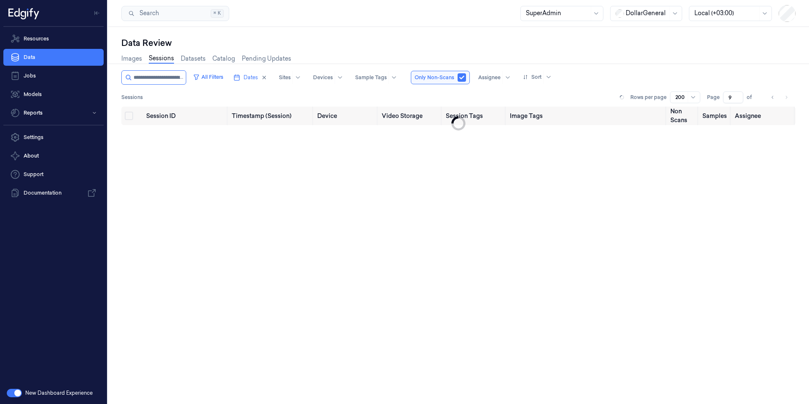
scroll to position [0, 33]
type input "**********"
click at [477, 78] on button "button" at bounding box center [475, 77] width 8 height 8
type input "1"
click at [228, 75] on button "All Filters" at bounding box center [222, 76] width 37 height 13
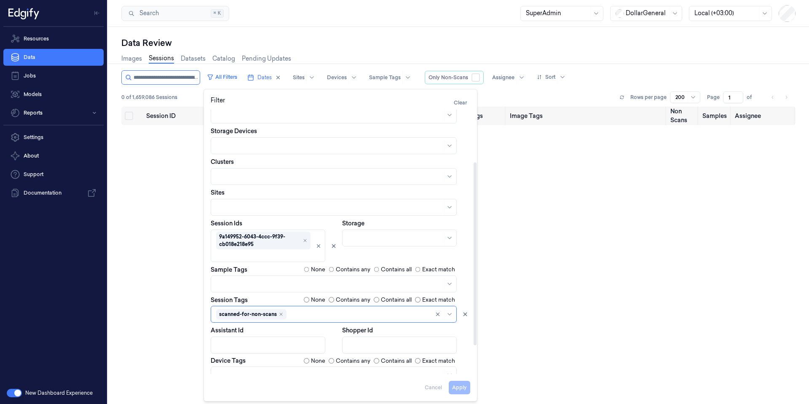
scroll to position [76, 0]
click at [281, 313] on icon "Remove ,scanned-for-non-scans" at bounding box center [281, 313] width 3 height 3
click at [466, 384] on button "Apply" at bounding box center [459, 387] width 21 height 13
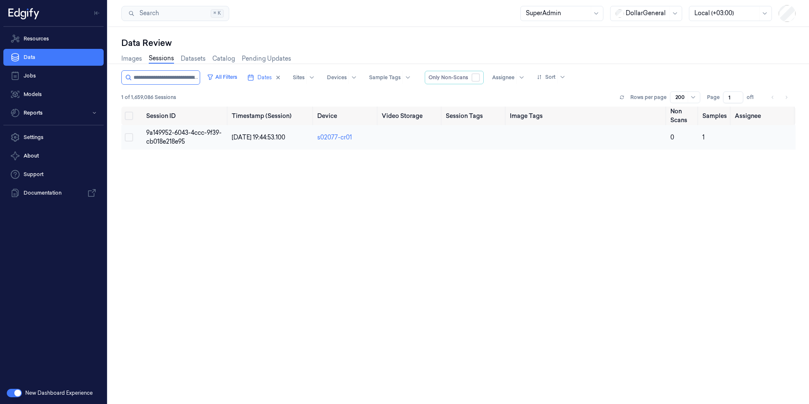
click at [183, 138] on span "9a149952-6043-4ccc-9f39-cb018e218e95" at bounding box center [183, 137] width 75 height 16
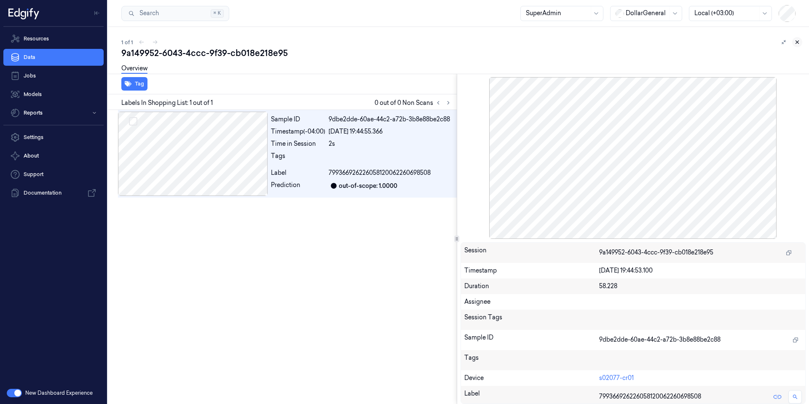
click at [800, 42] on icon at bounding box center [797, 42] width 6 height 6
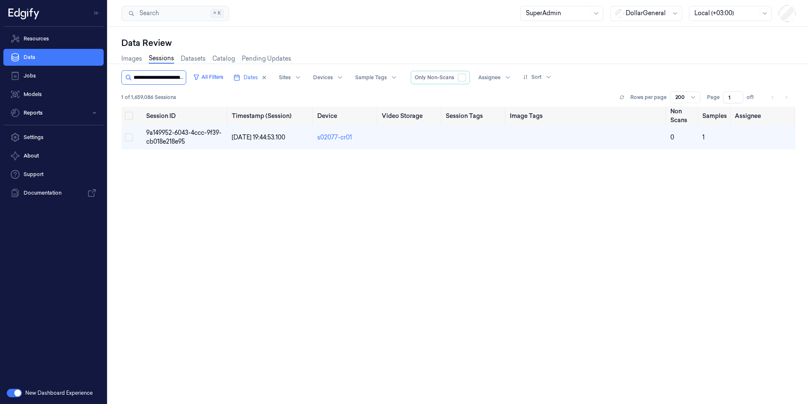
click at [173, 79] on input "string" at bounding box center [159, 77] width 51 height 13
type input "**********"
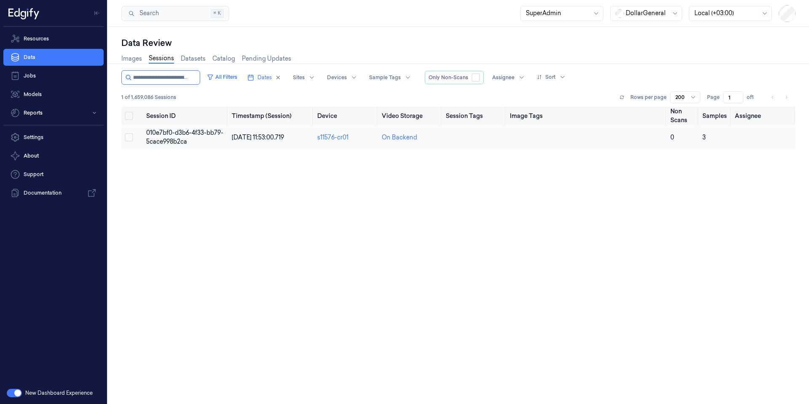
click at [185, 139] on span "010e7bf0-d3b6-4f33-bb79-5cace998b2ca" at bounding box center [184, 137] width 77 height 16
